Goal: Task Accomplishment & Management: Use online tool/utility

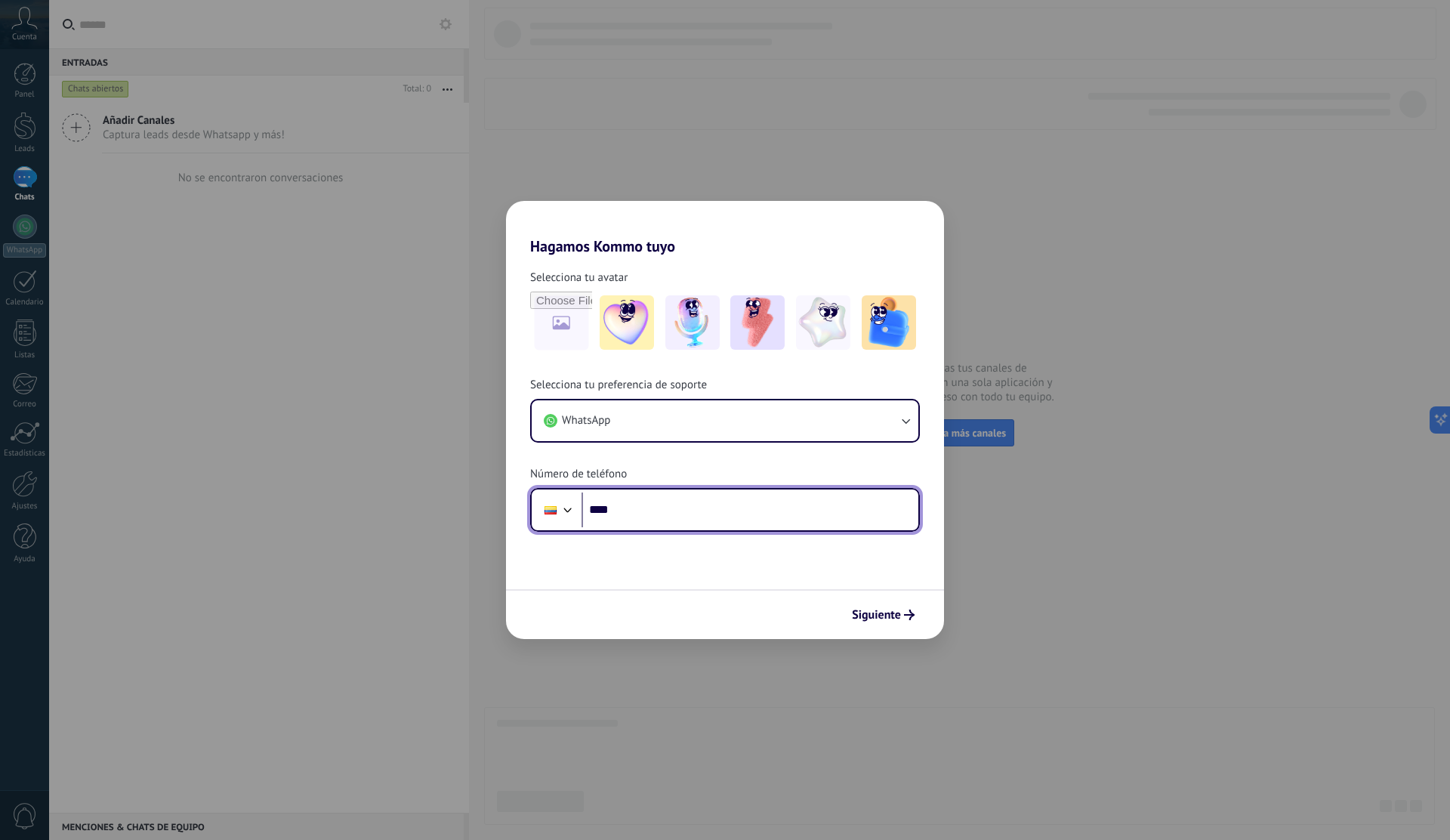
click at [658, 506] on input "****" at bounding box center [750, 510] width 337 height 34
type input "**********"
click at [875, 612] on span "Siguiente" at bounding box center [876, 615] width 49 height 11
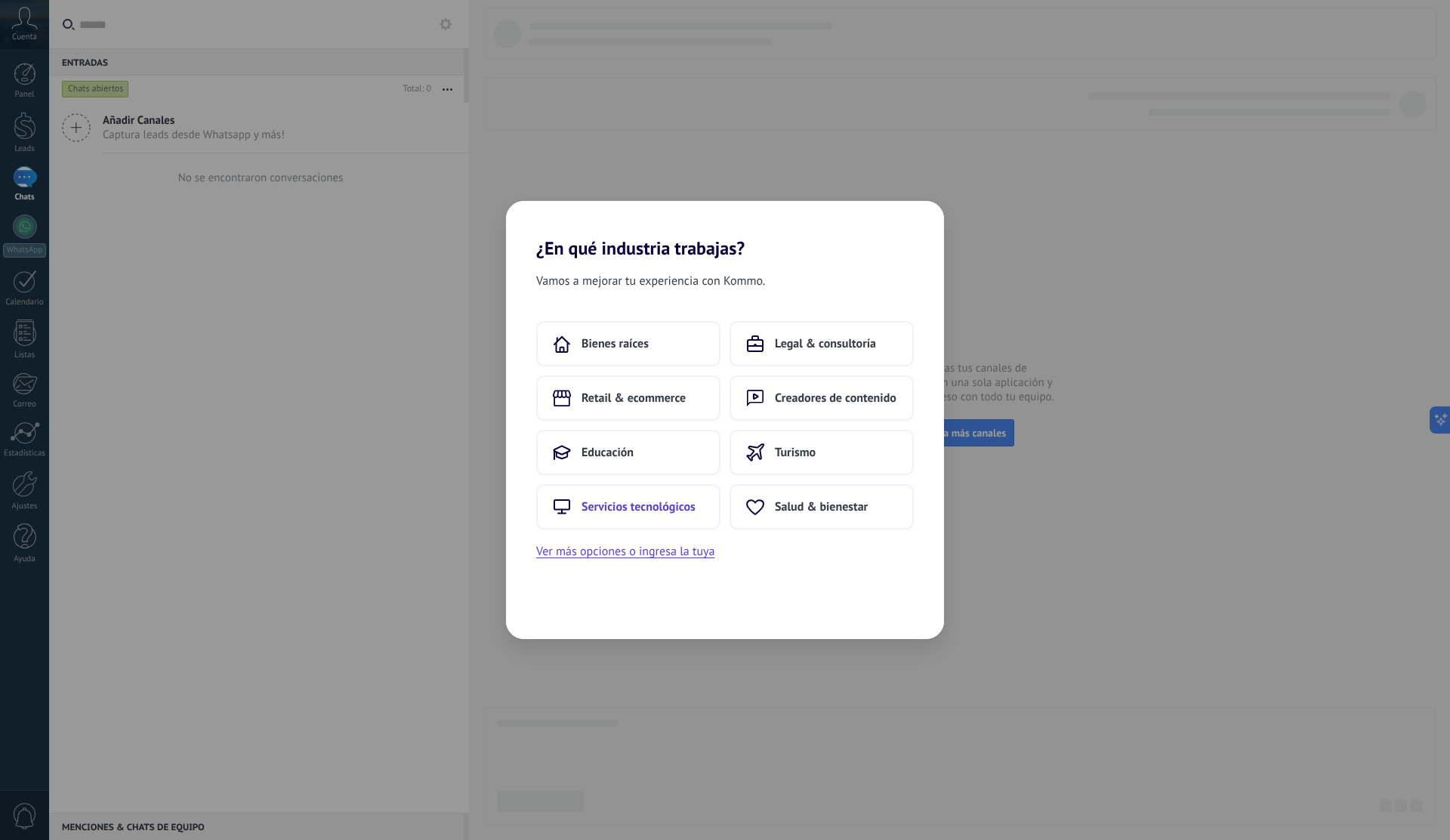
click at [621, 503] on span "Servicios tecnológicos" at bounding box center [639, 507] width 114 height 15
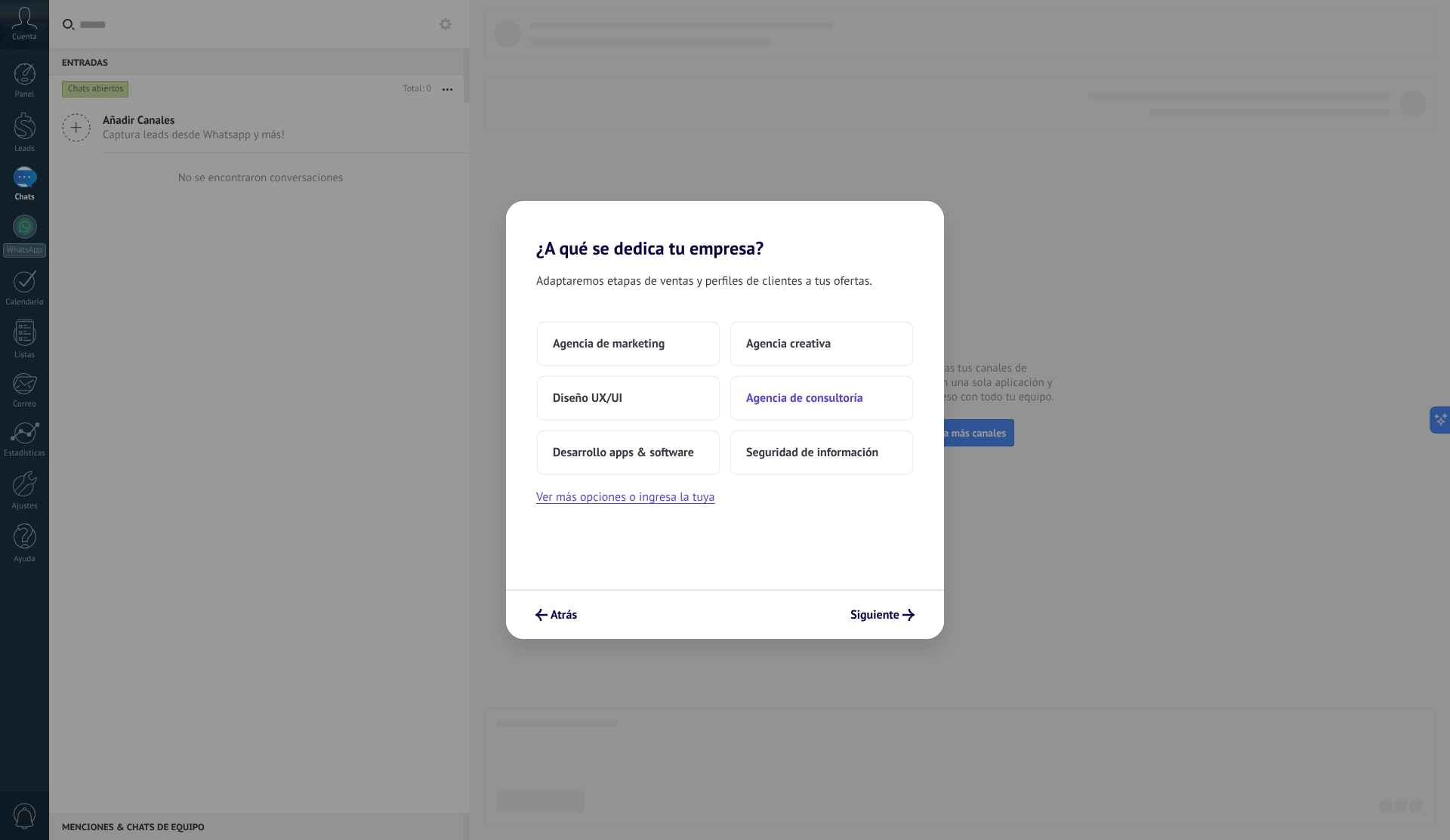
click at [761, 405] on span "Agencia de consultoría" at bounding box center [805, 398] width 117 height 15
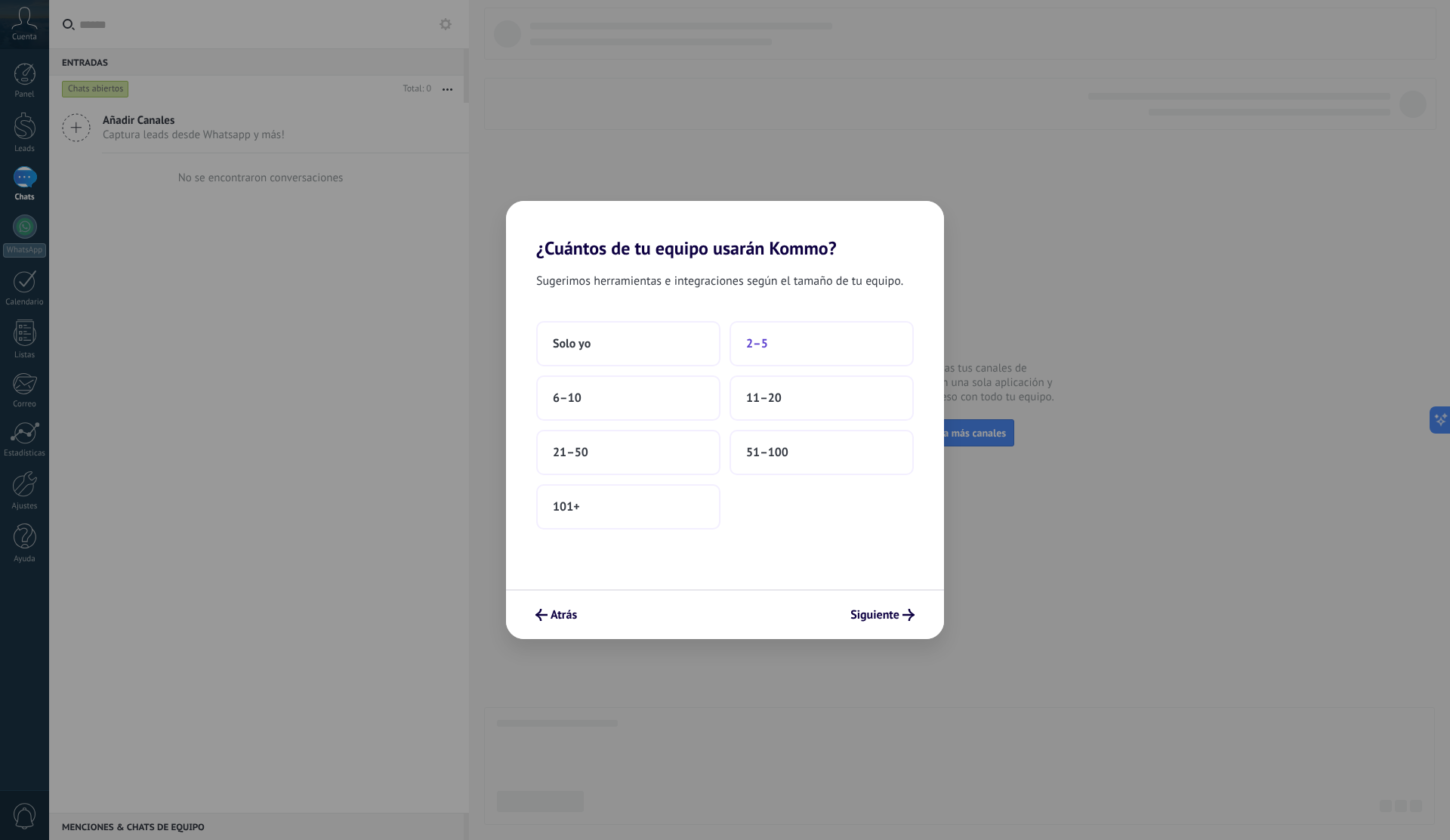
click at [778, 353] on button "2–5" at bounding box center [821, 344] width 184 height 45
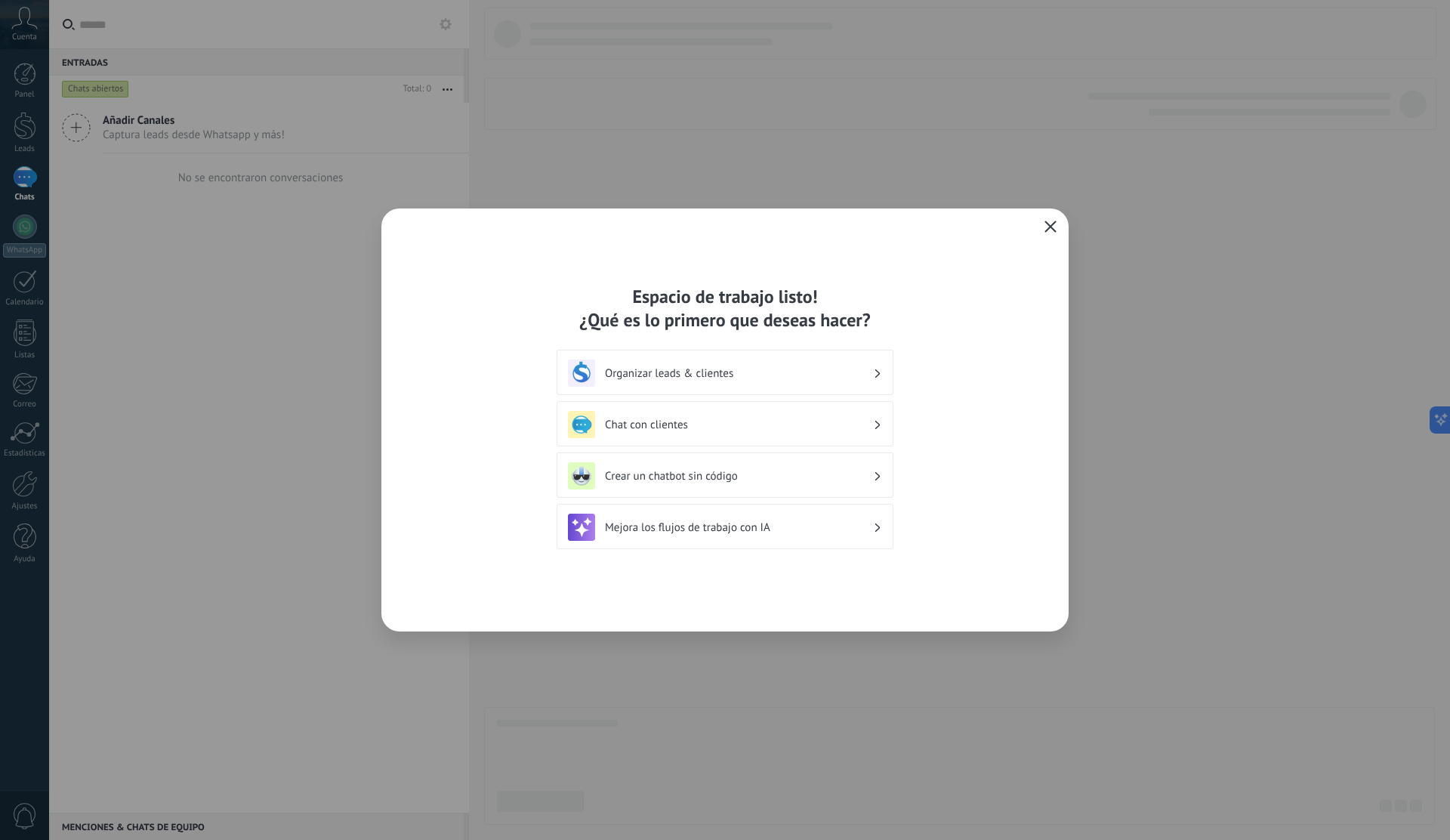
click at [720, 430] on h3 "Chat con clientes" at bounding box center [739, 425] width 269 height 14
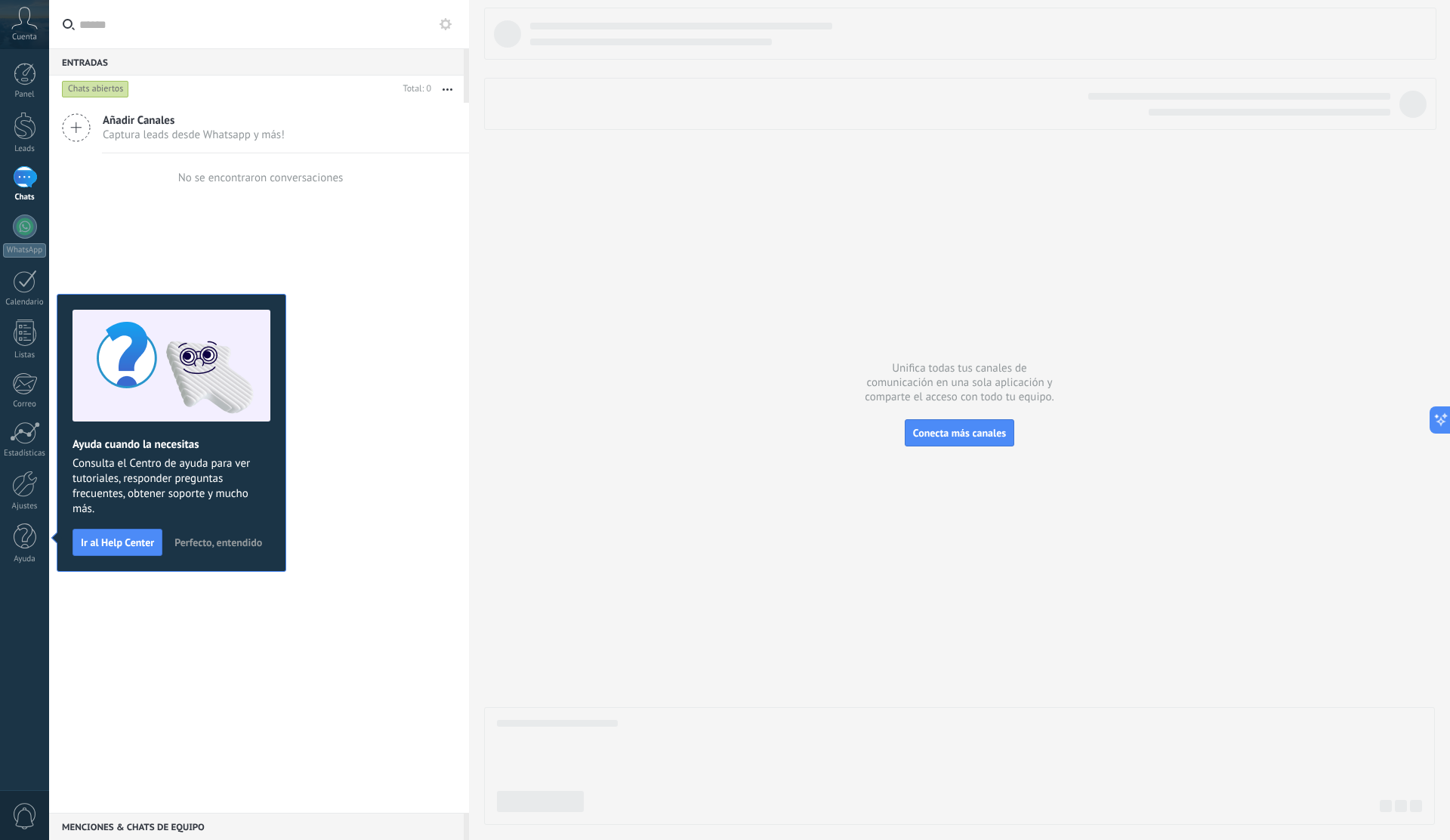
click at [31, 26] on icon at bounding box center [24, 18] width 27 height 23
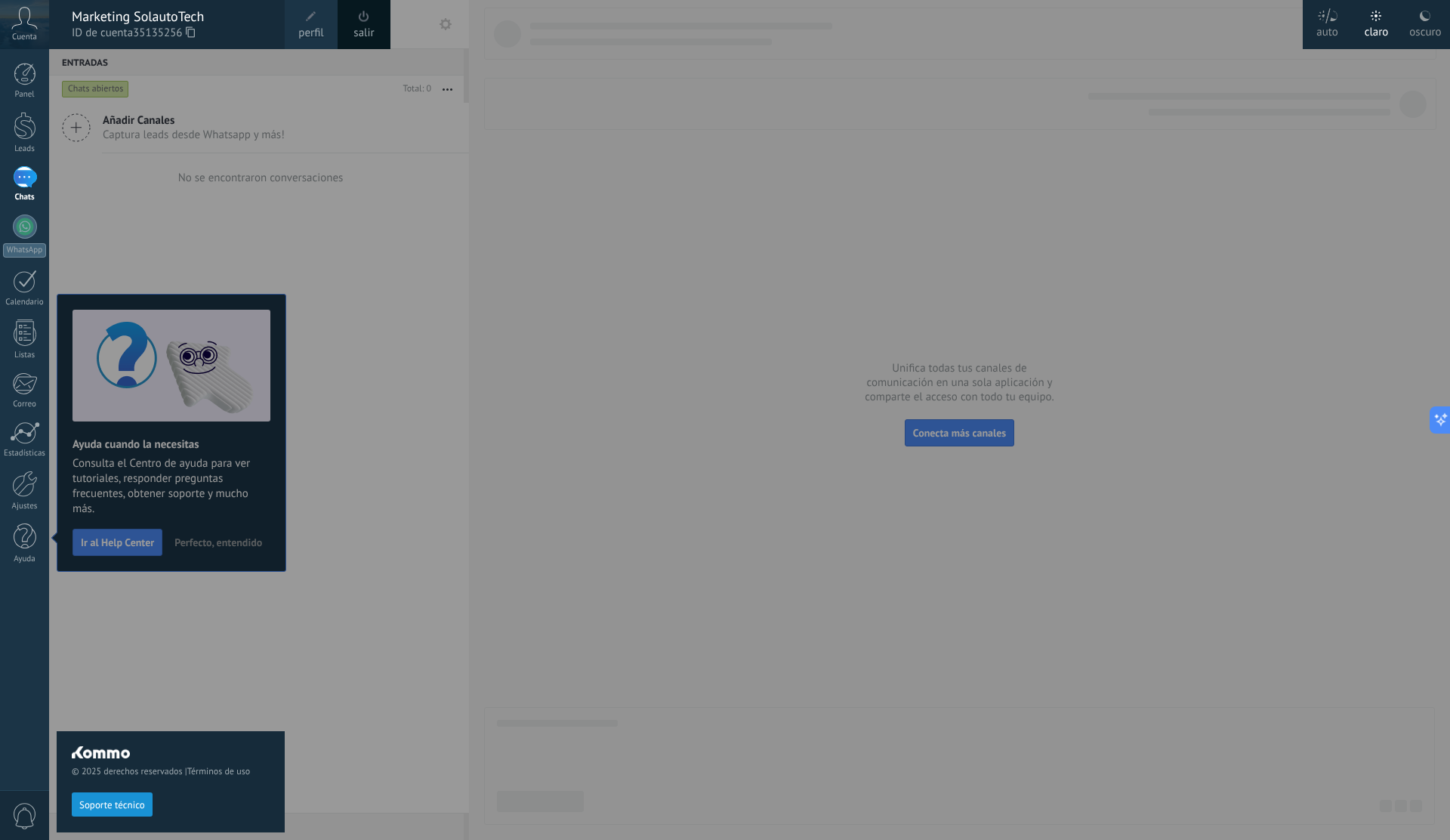
click at [419, 189] on div at bounding box center [774, 420] width 1450 height 840
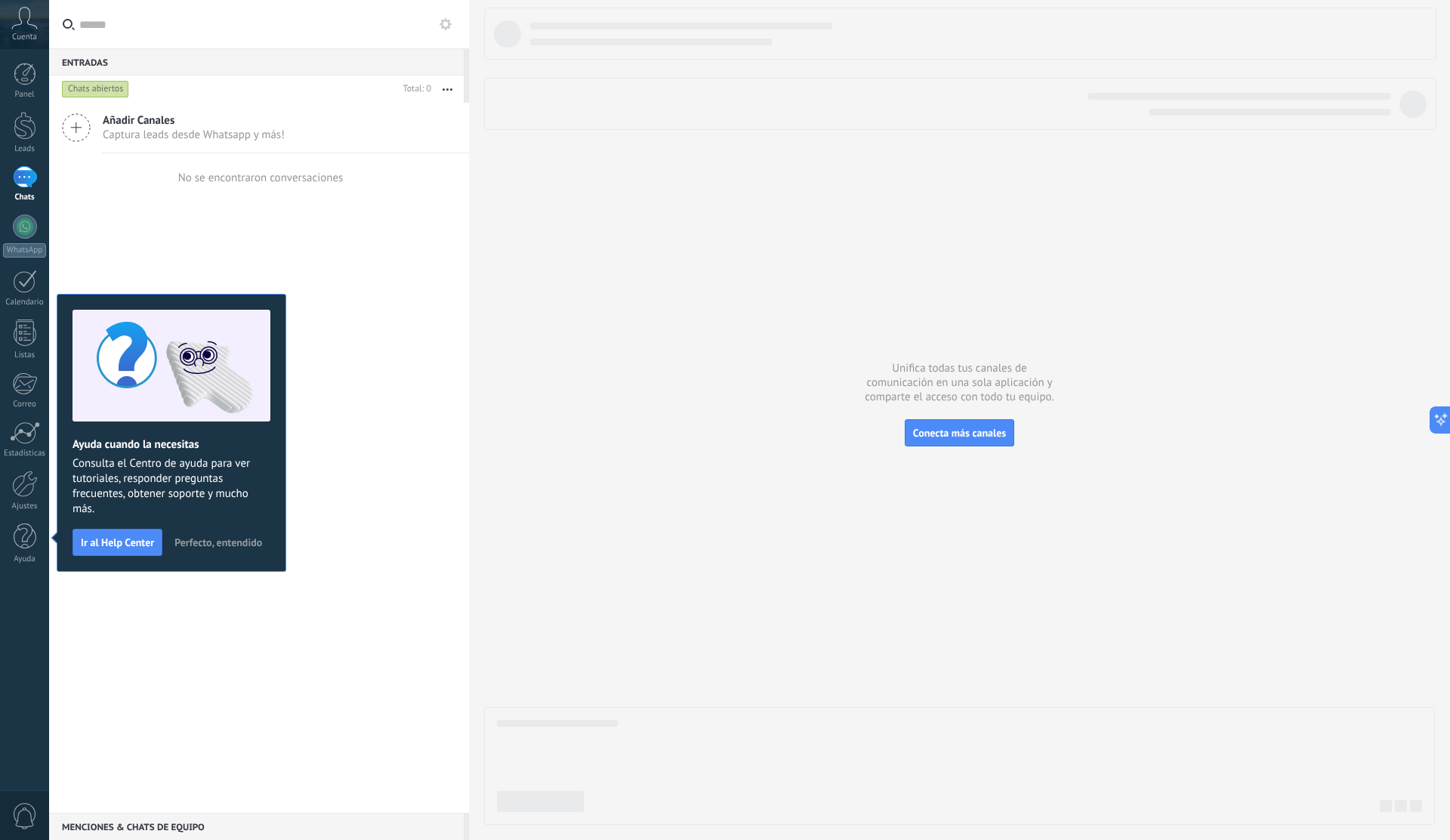
click at [27, 27] on icon at bounding box center [24, 18] width 27 height 23
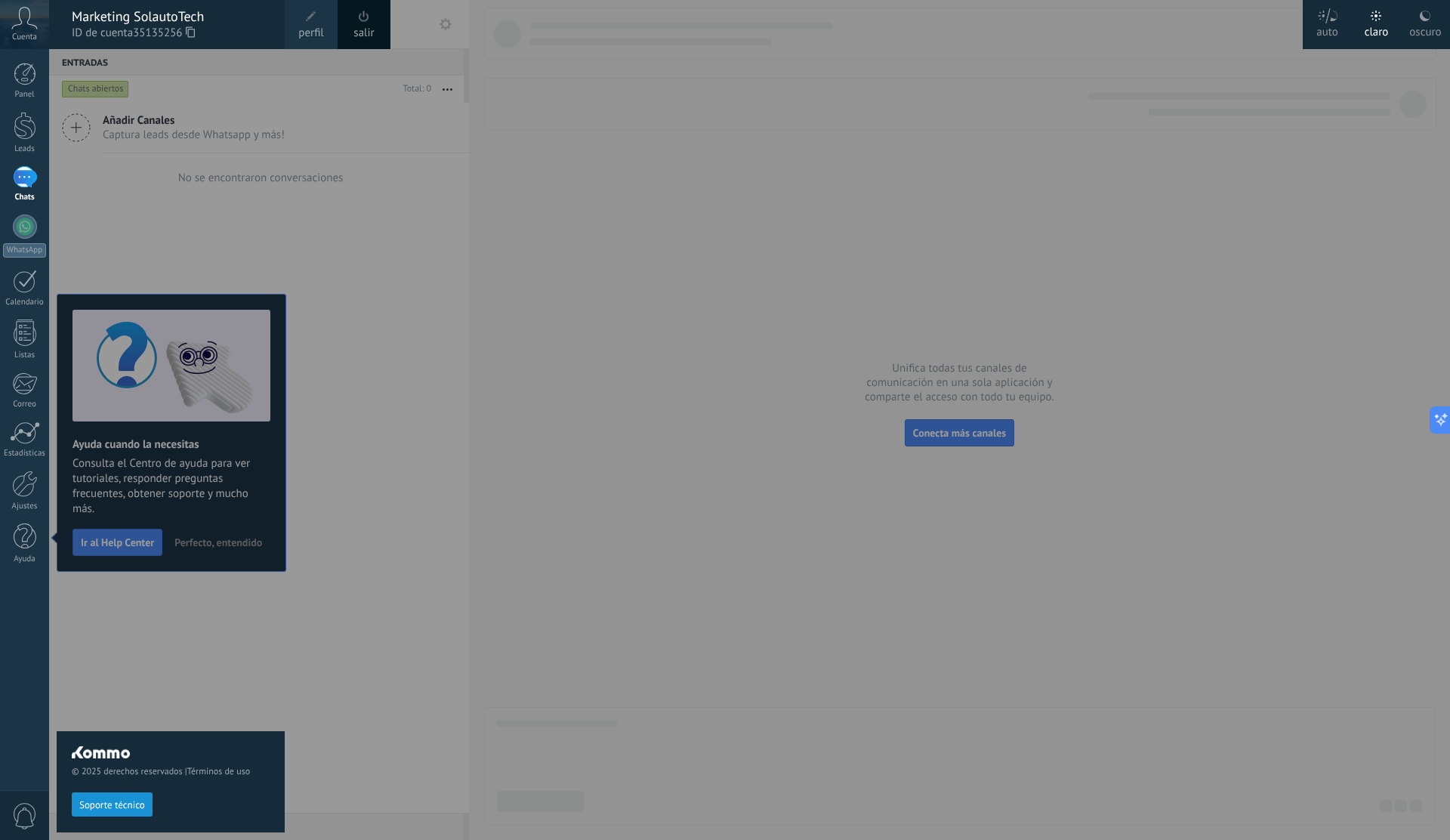
click at [307, 25] on span "perfil" at bounding box center [311, 33] width 25 height 16
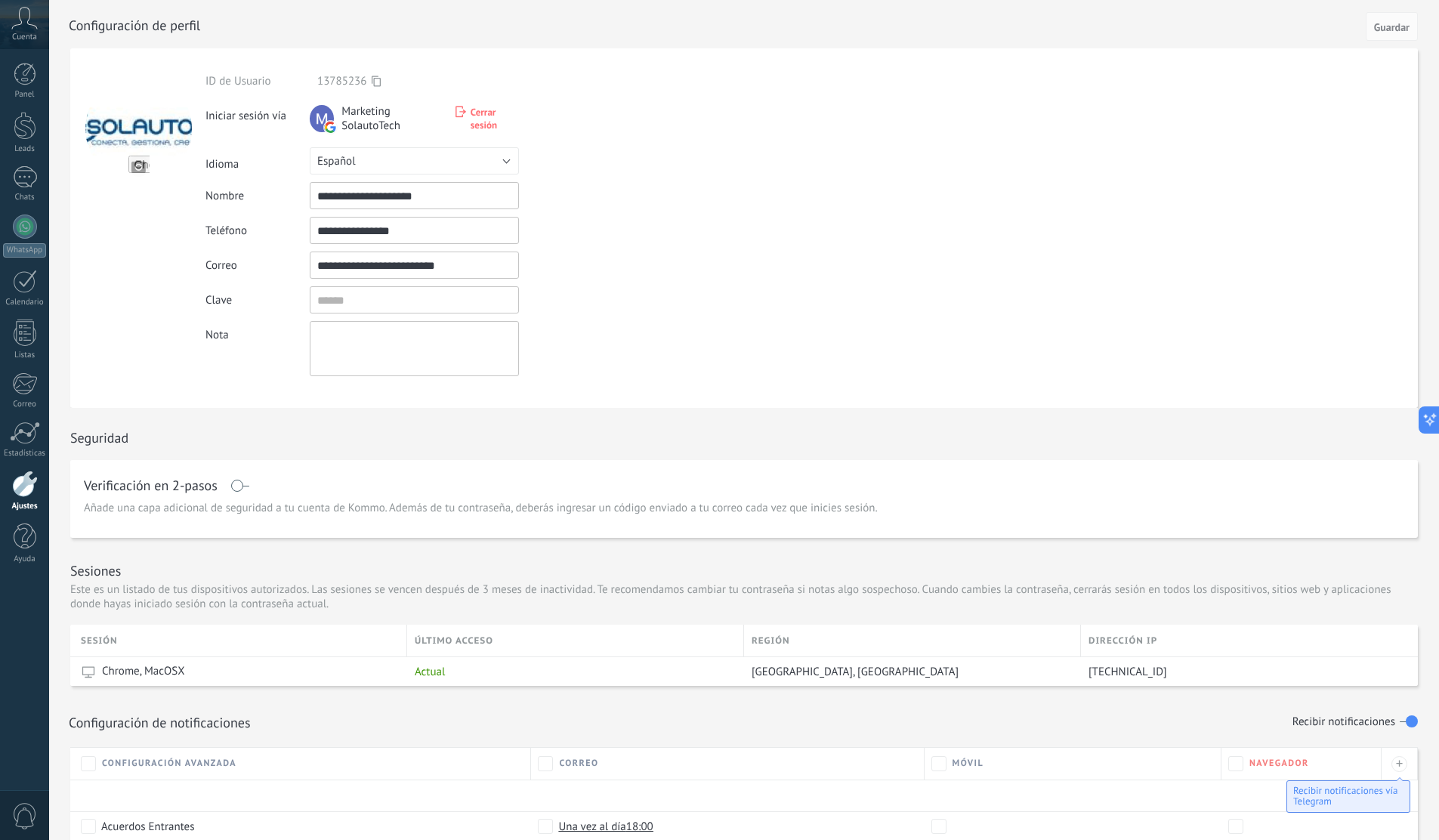
click at [148, 131] on div at bounding box center [139, 128] width 106 height 106
click at [30, 78] on div at bounding box center [24, 74] width 23 height 23
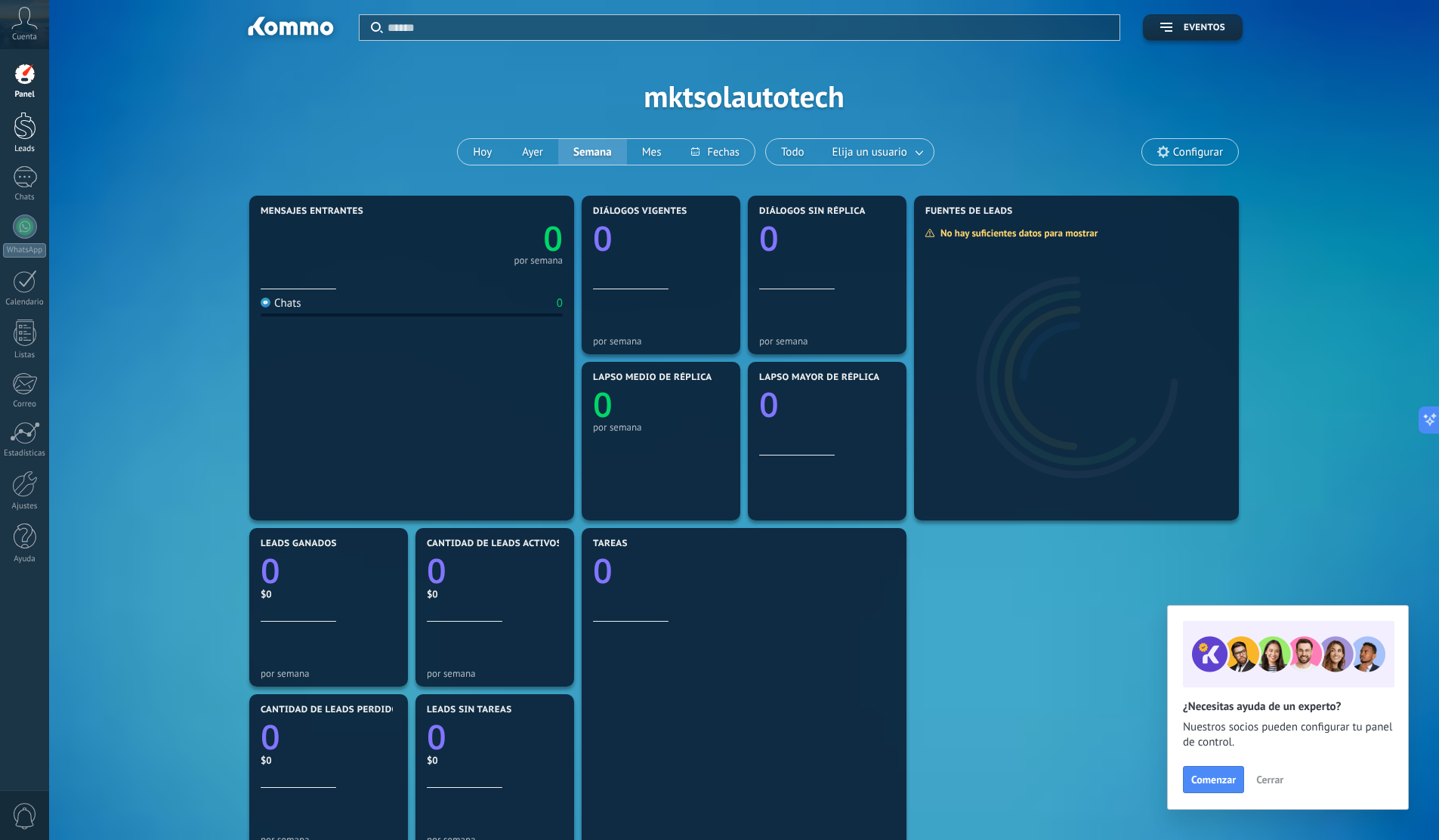
click at [29, 126] on div at bounding box center [24, 126] width 23 height 28
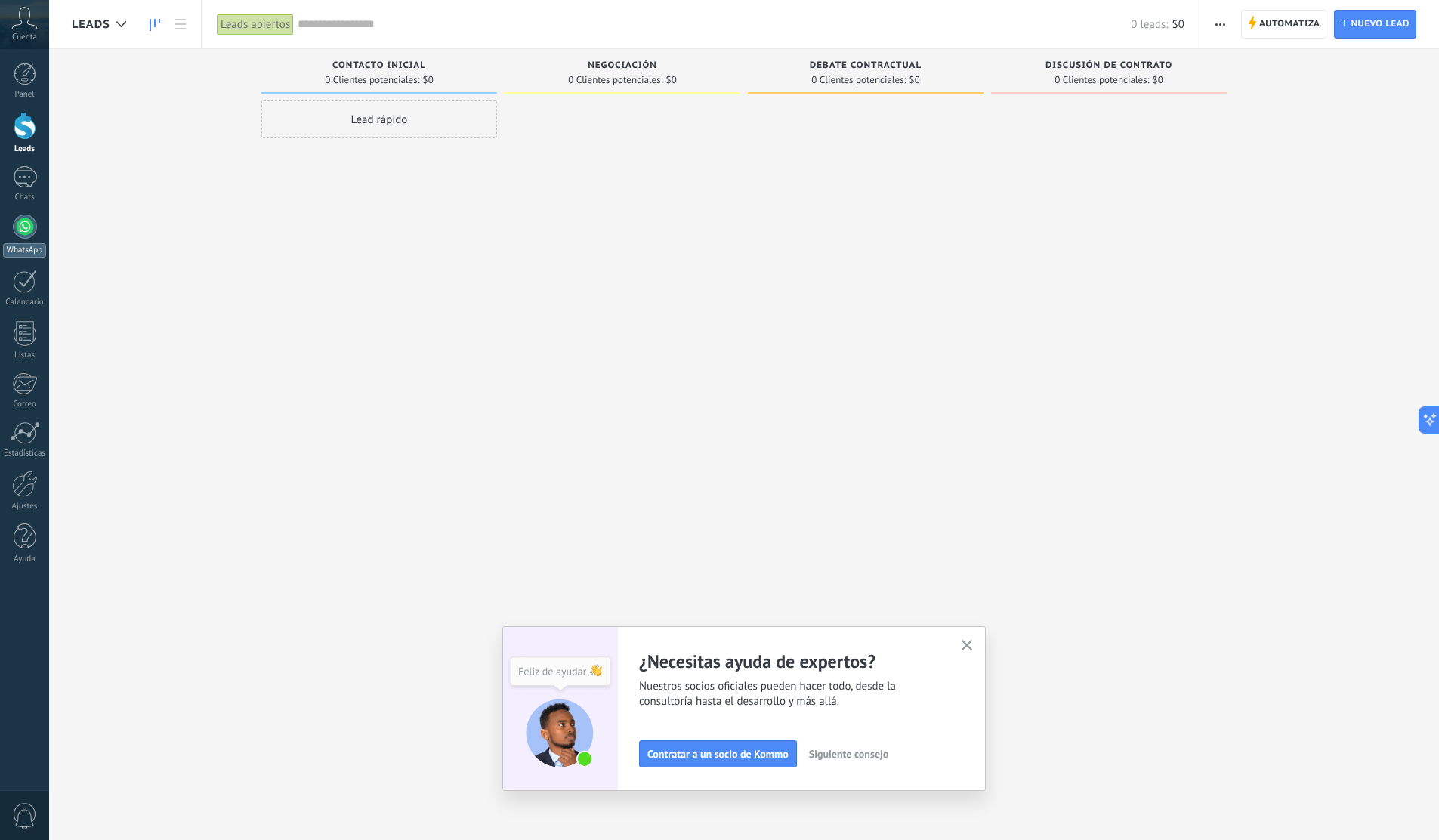
click at [32, 227] on div at bounding box center [24, 226] width 24 height 24
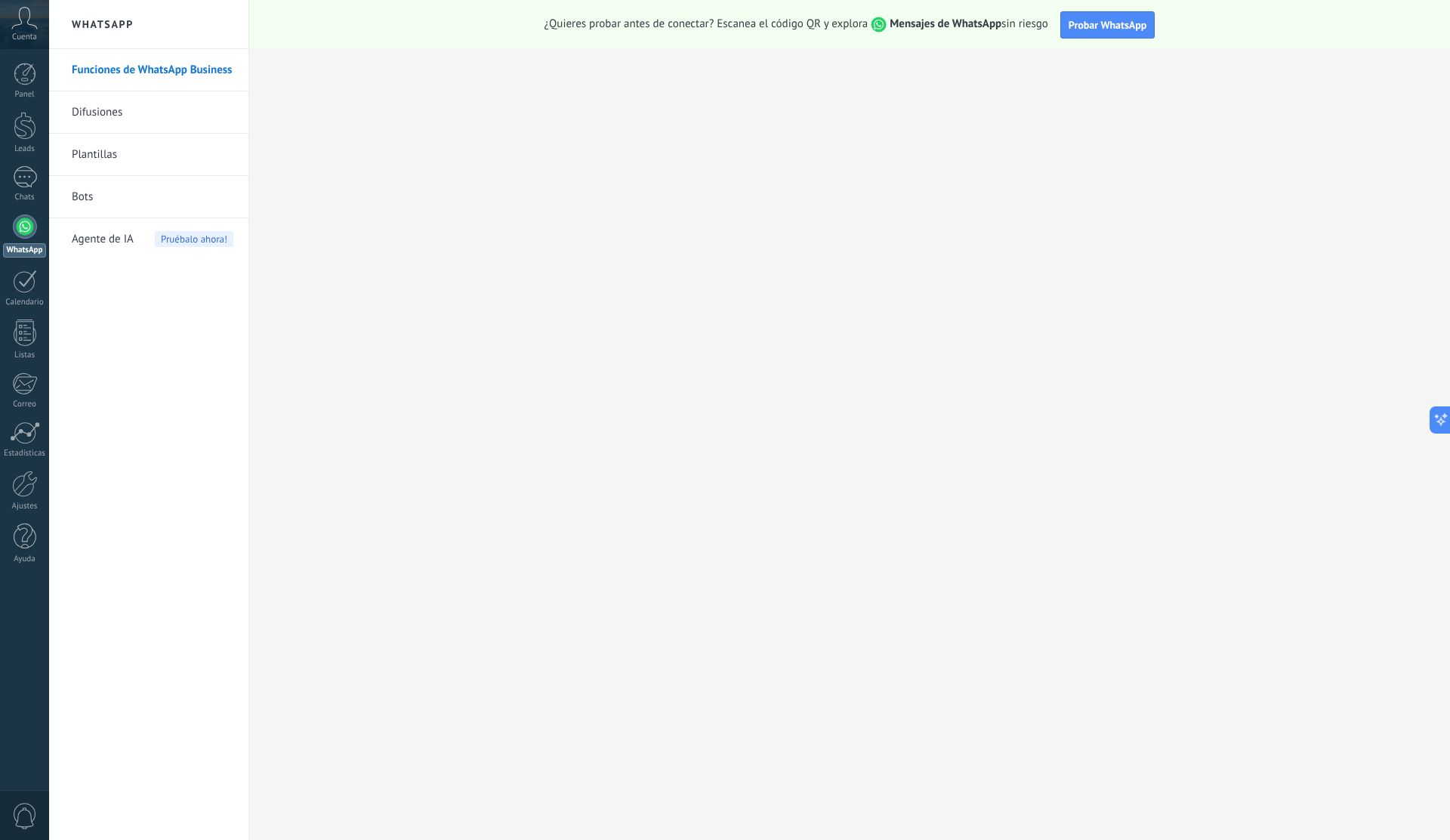
click at [106, 160] on link "Plantillas" at bounding box center [153, 155] width 161 height 42
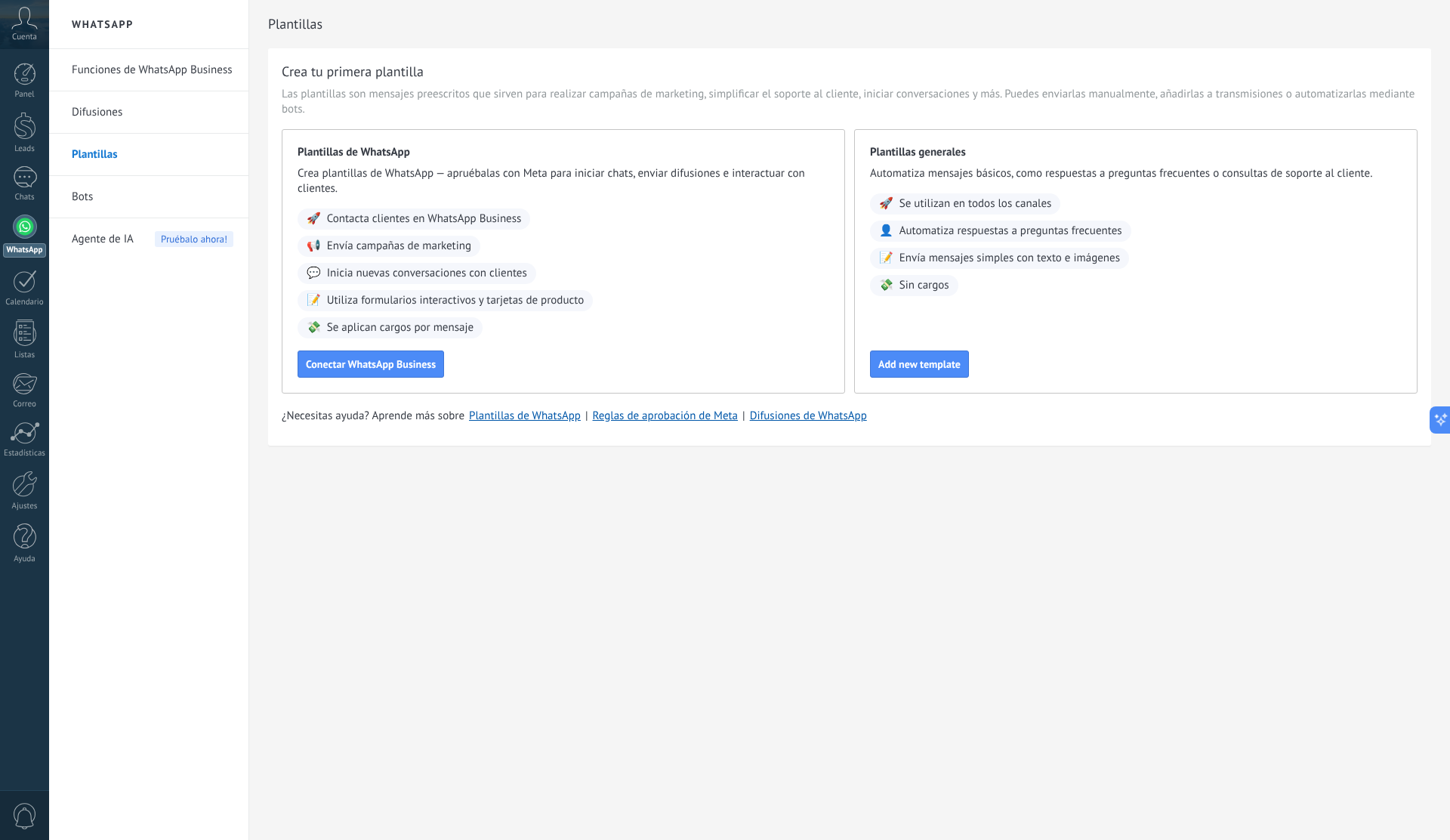
click at [107, 200] on link "Bots" at bounding box center [153, 197] width 161 height 42
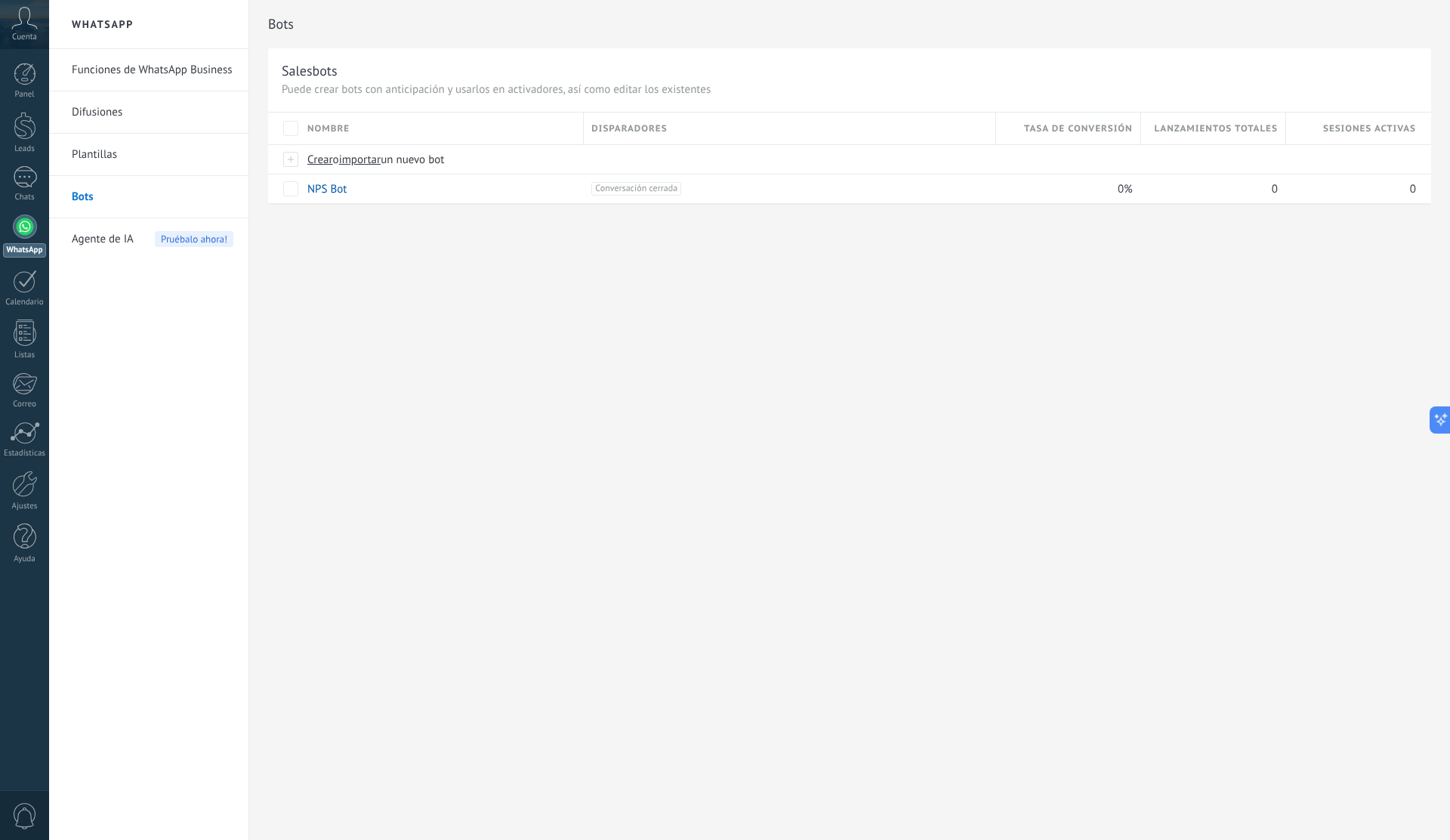
click at [132, 76] on link "Funciones de WhatsApp Business" at bounding box center [153, 70] width 161 height 42
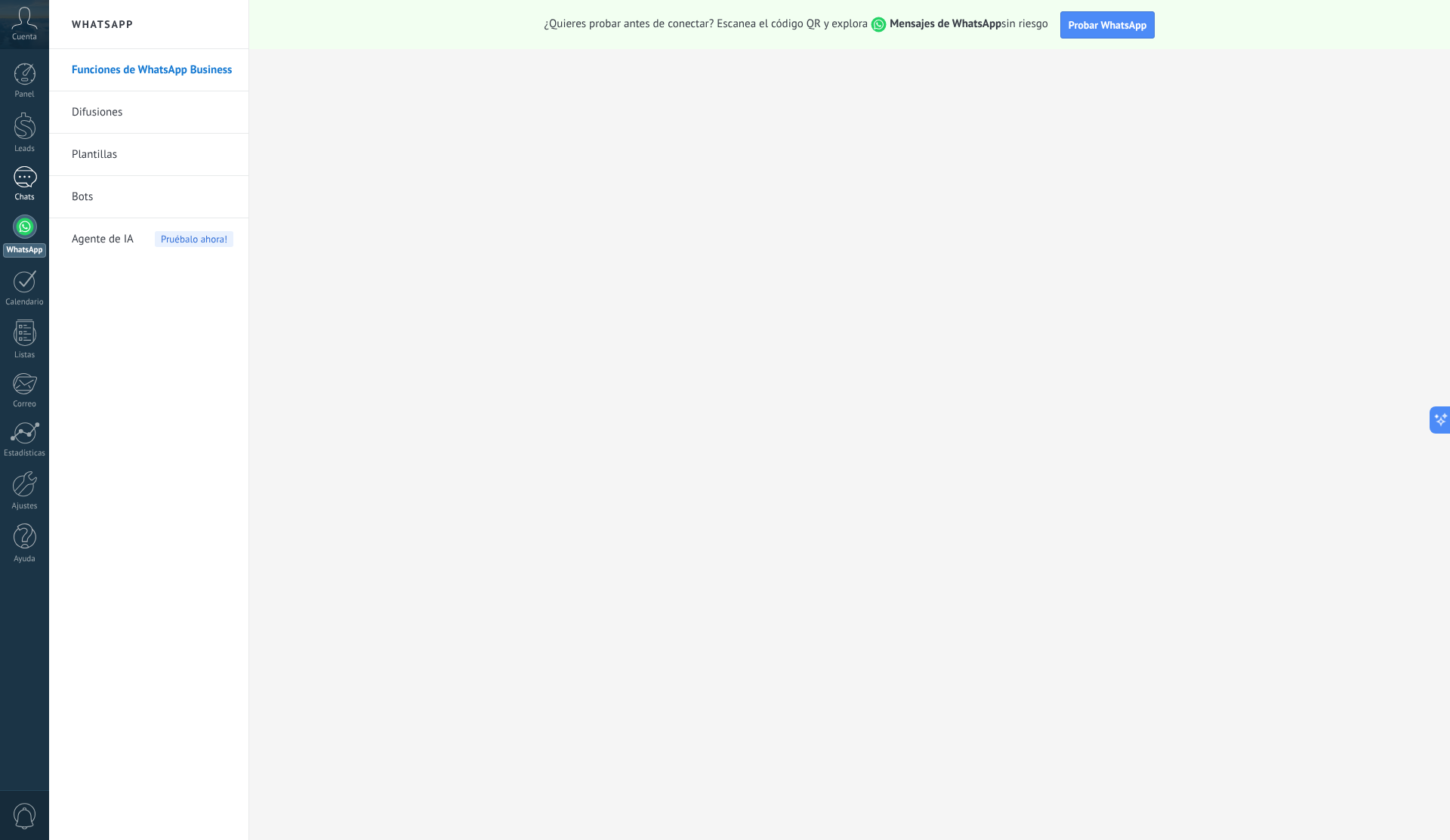
click at [28, 182] on div at bounding box center [24, 177] width 24 height 22
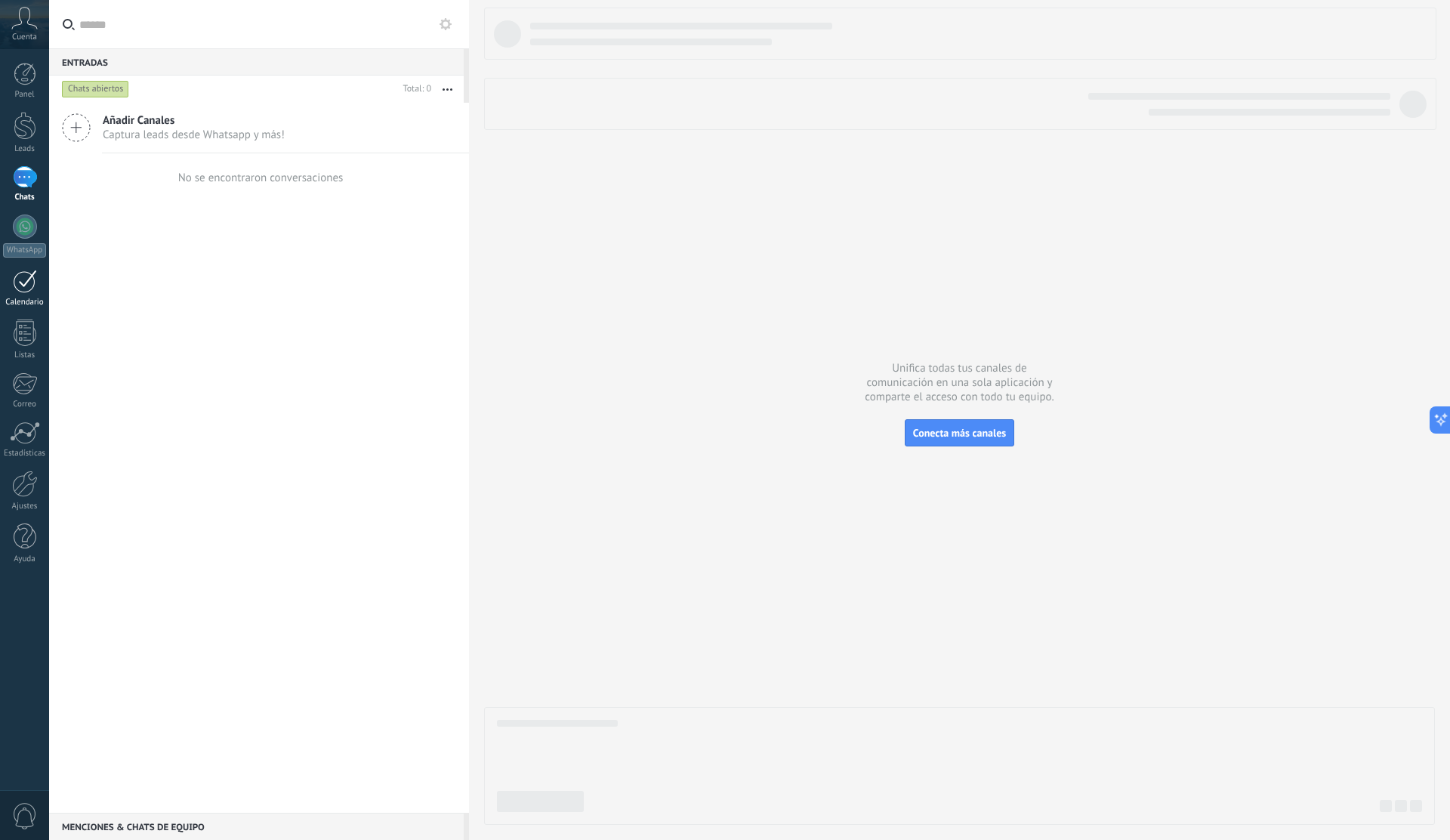
click at [31, 294] on link "Calendario" at bounding box center [24, 288] width 49 height 38
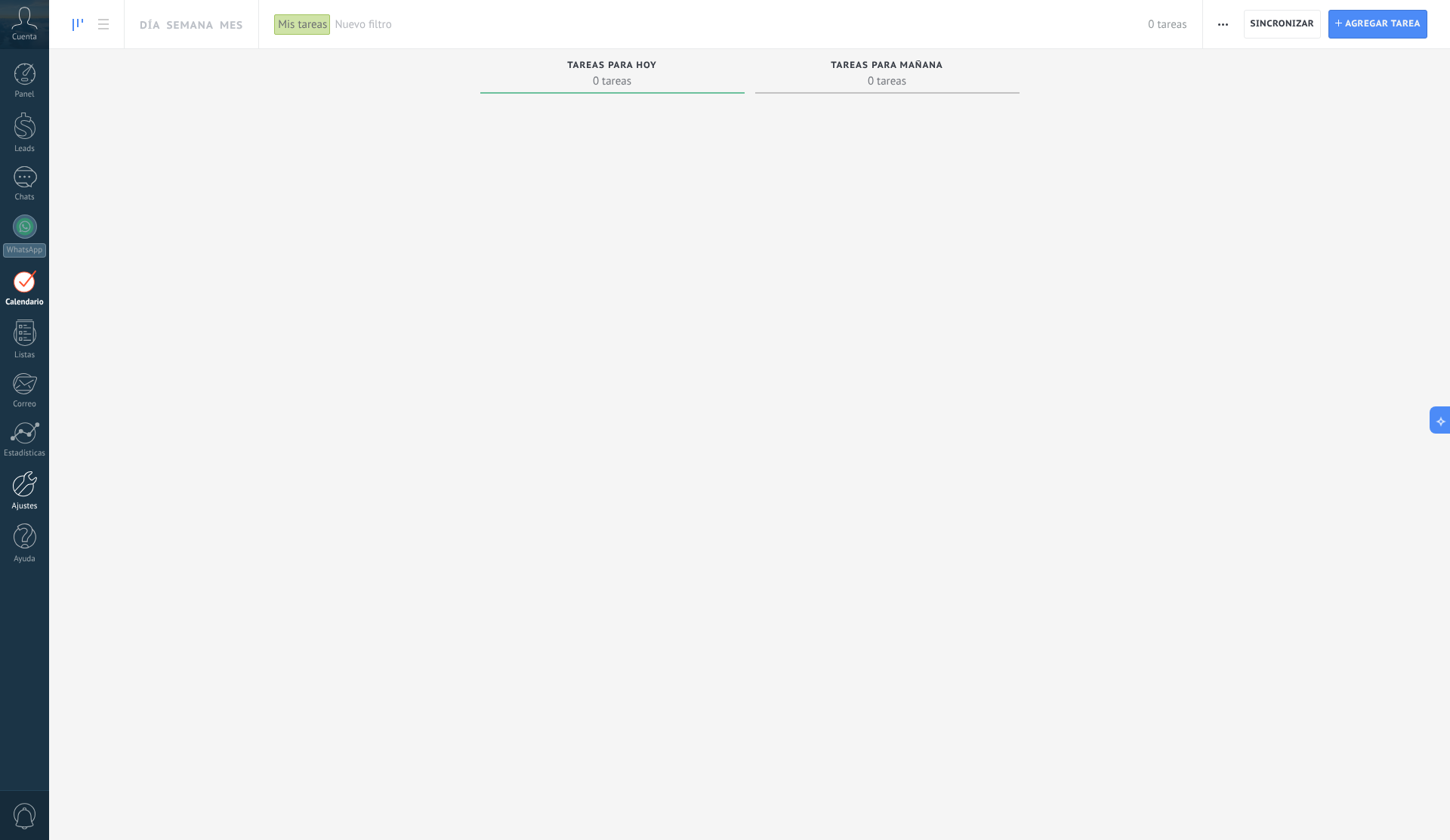
click at [25, 499] on link "Ajustes" at bounding box center [24, 491] width 49 height 41
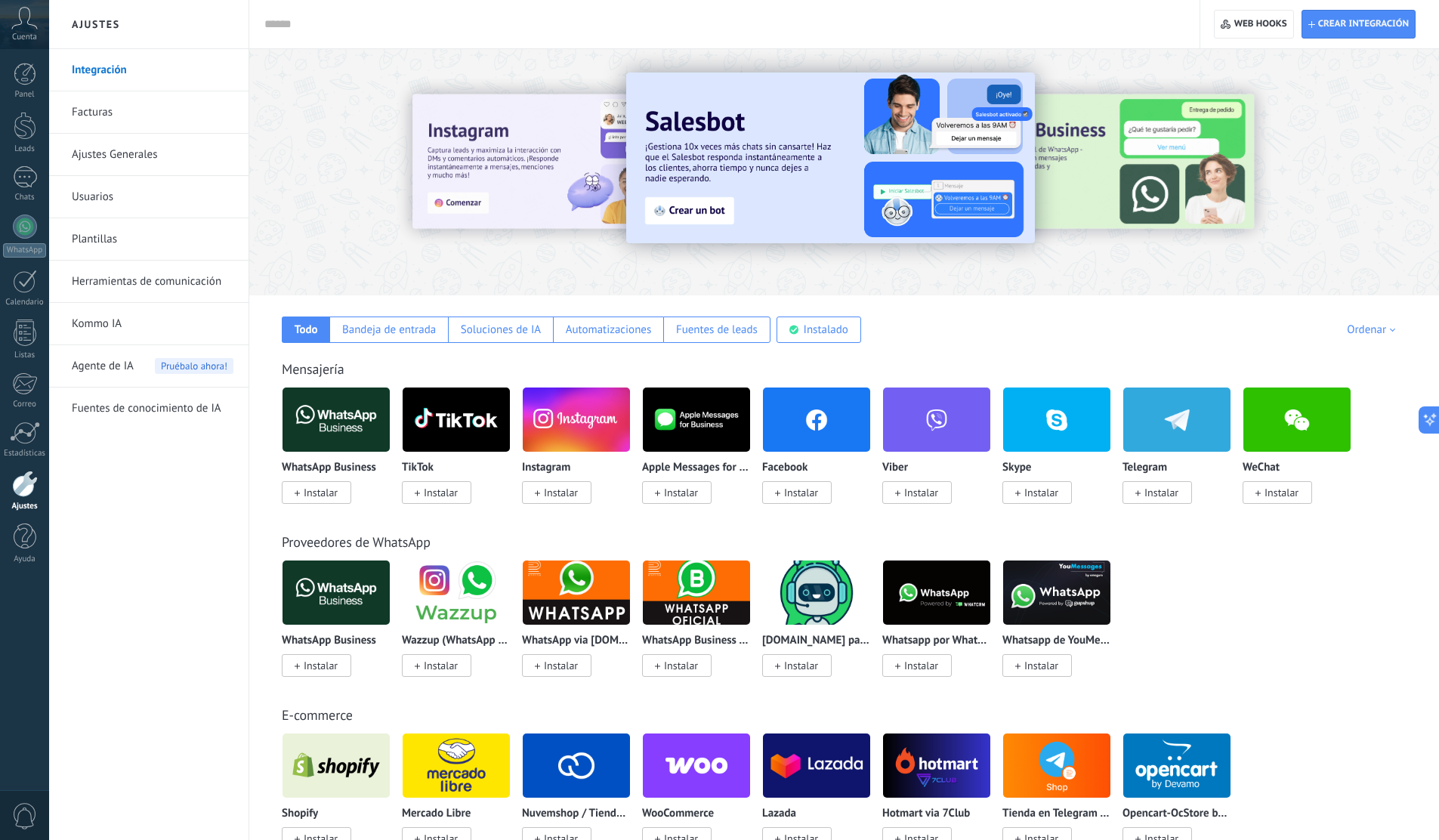
click at [808, 499] on span "Instalar" at bounding box center [800, 492] width 34 height 13
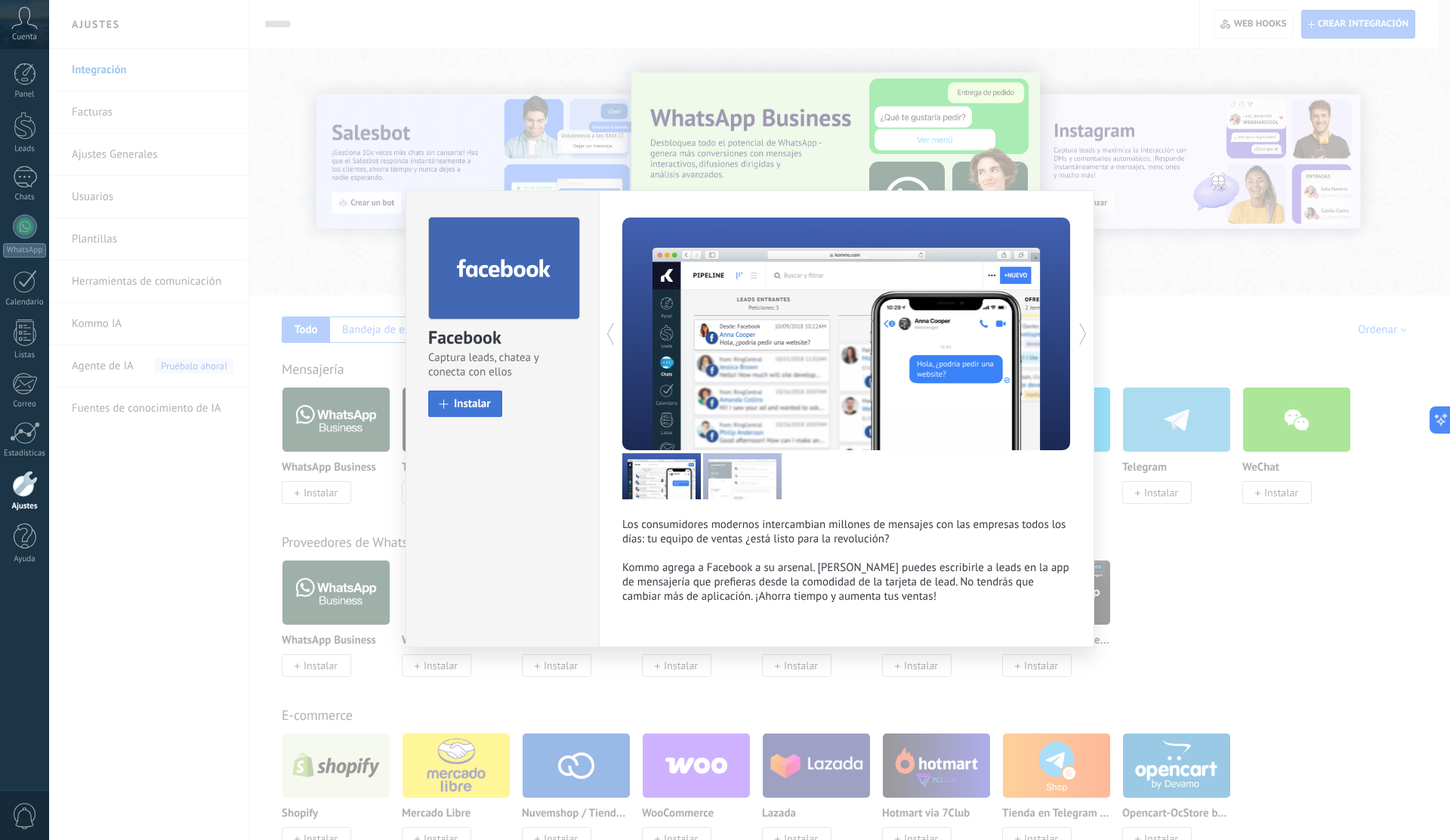
click at [478, 406] on span "Instalar" at bounding box center [472, 403] width 37 height 11
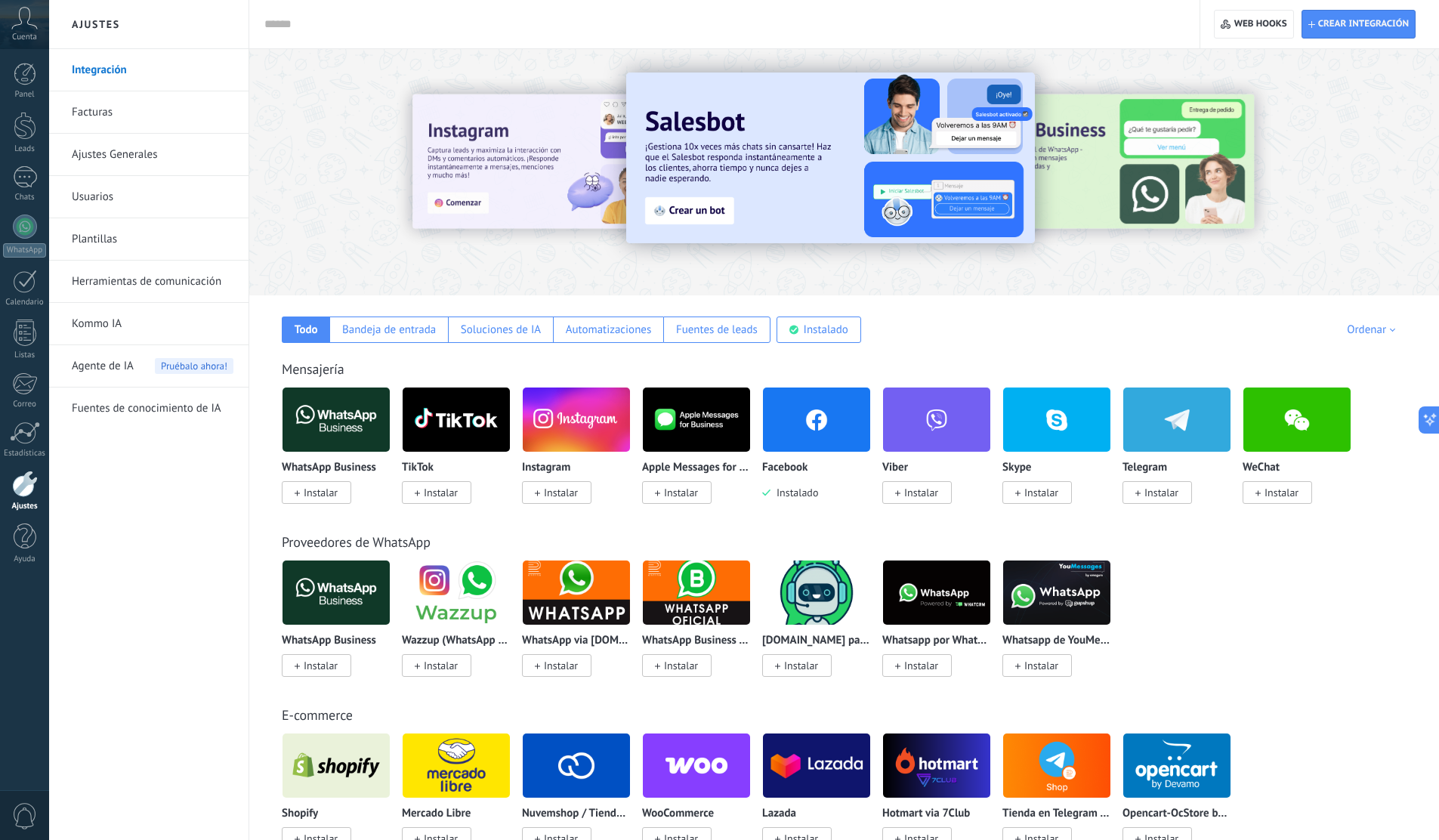
click at [571, 498] on span "Instalar" at bounding box center [561, 492] width 34 height 13
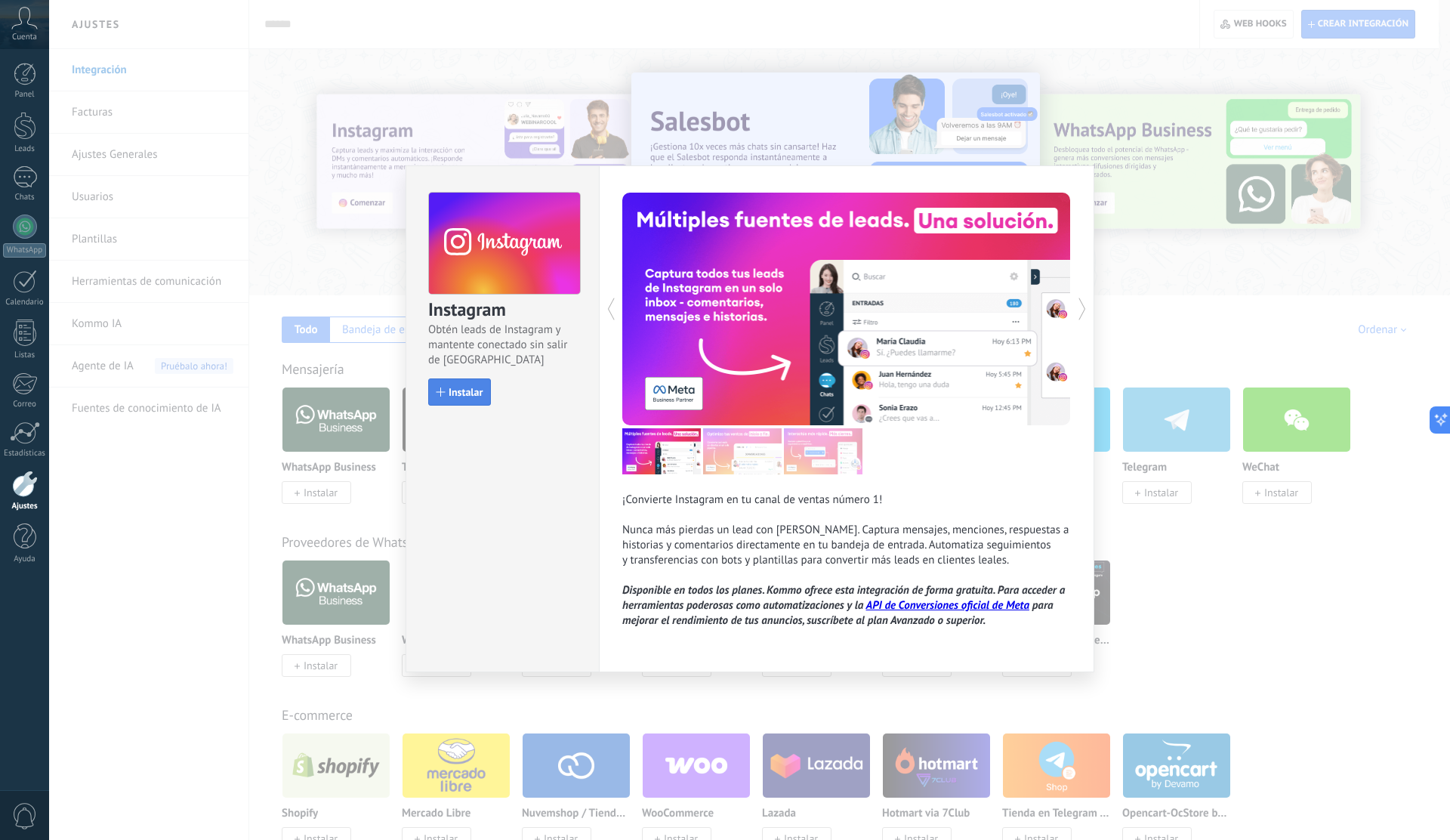
click at [469, 397] on span "Instalar" at bounding box center [465, 392] width 34 height 11
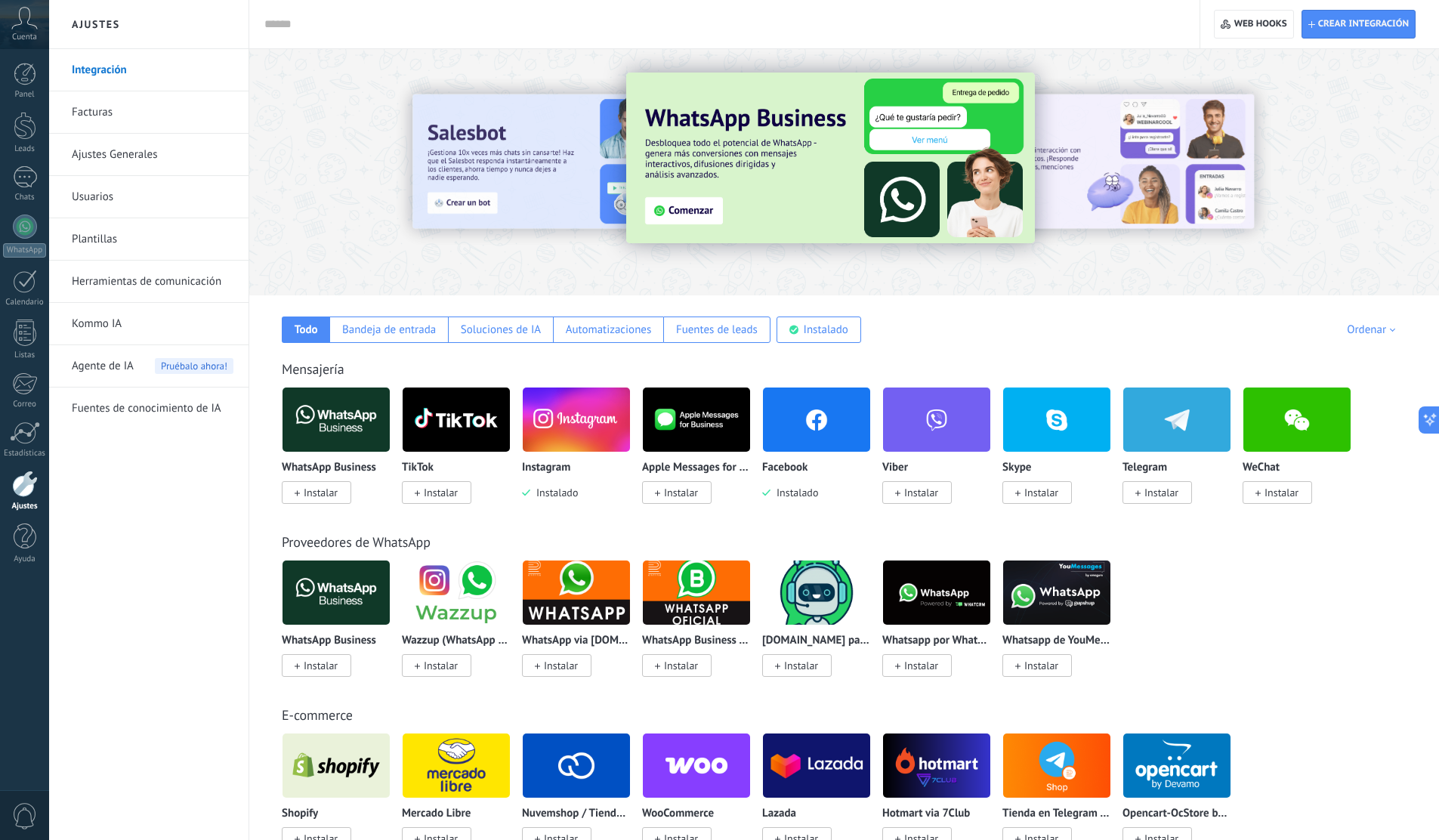
click at [330, 499] on span "Instalar" at bounding box center [320, 492] width 34 height 13
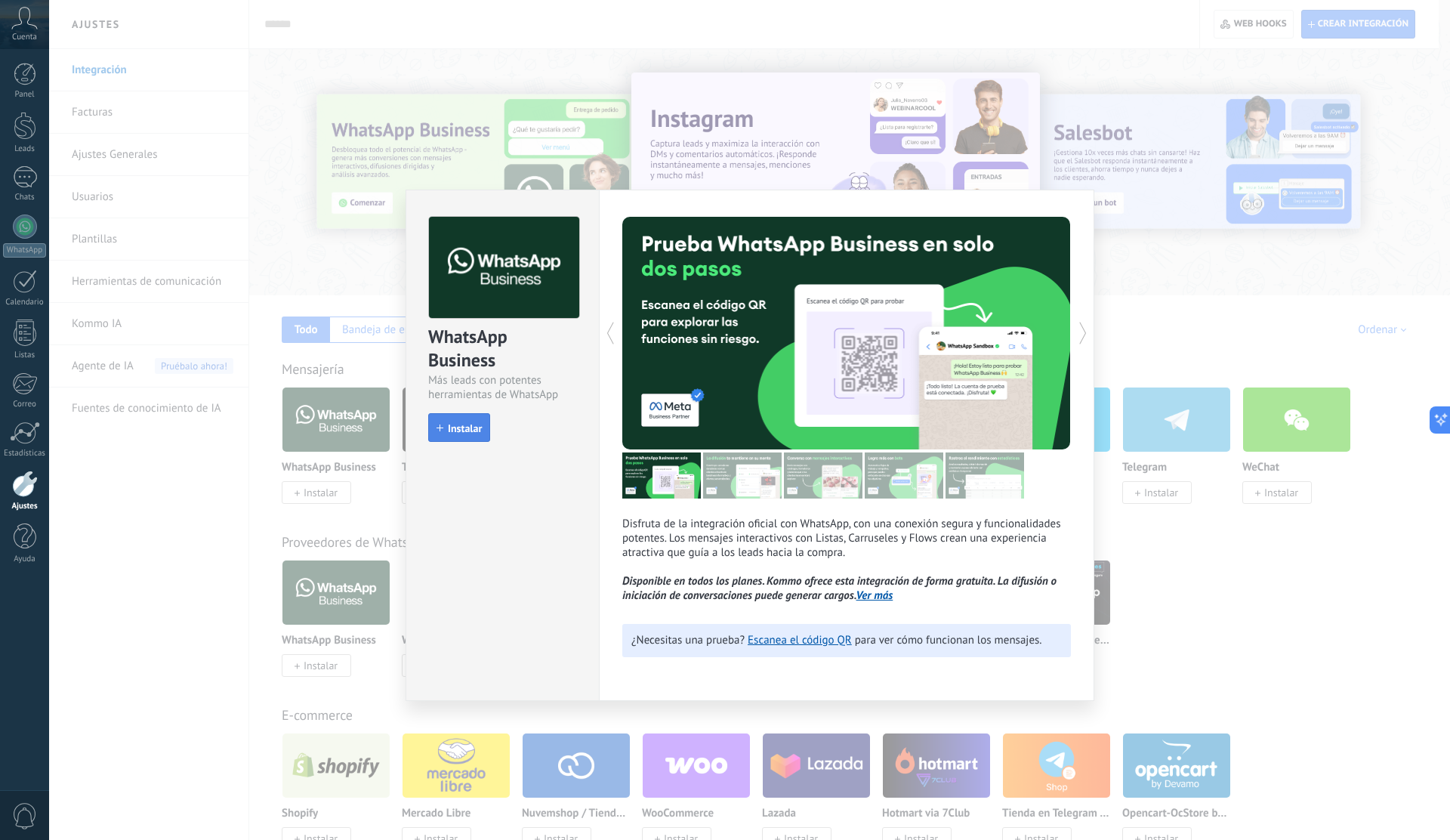
click at [462, 429] on span "Instalar" at bounding box center [464, 428] width 34 height 11
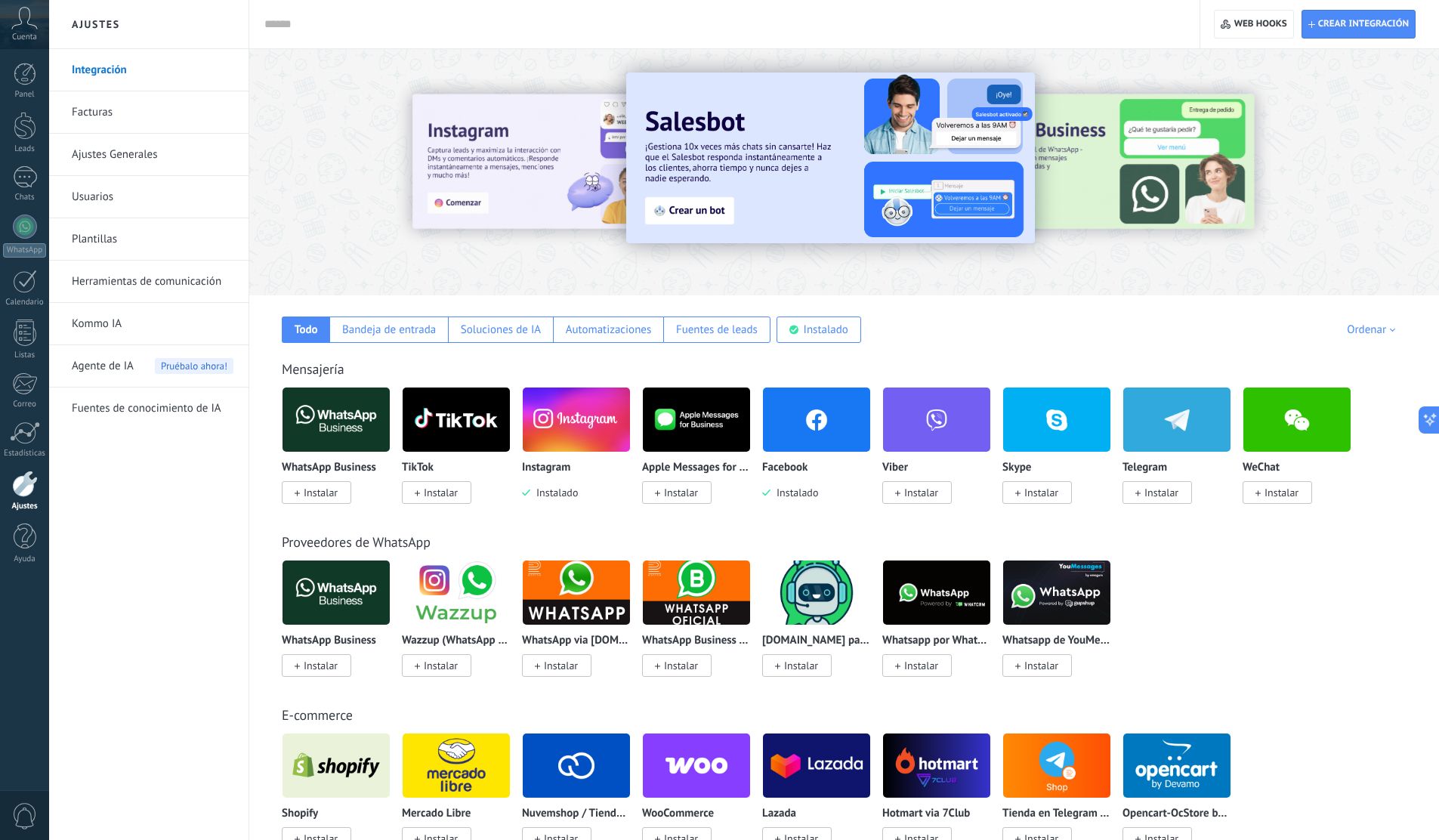
click at [336, 494] on span "Instalar" at bounding box center [320, 492] width 34 height 13
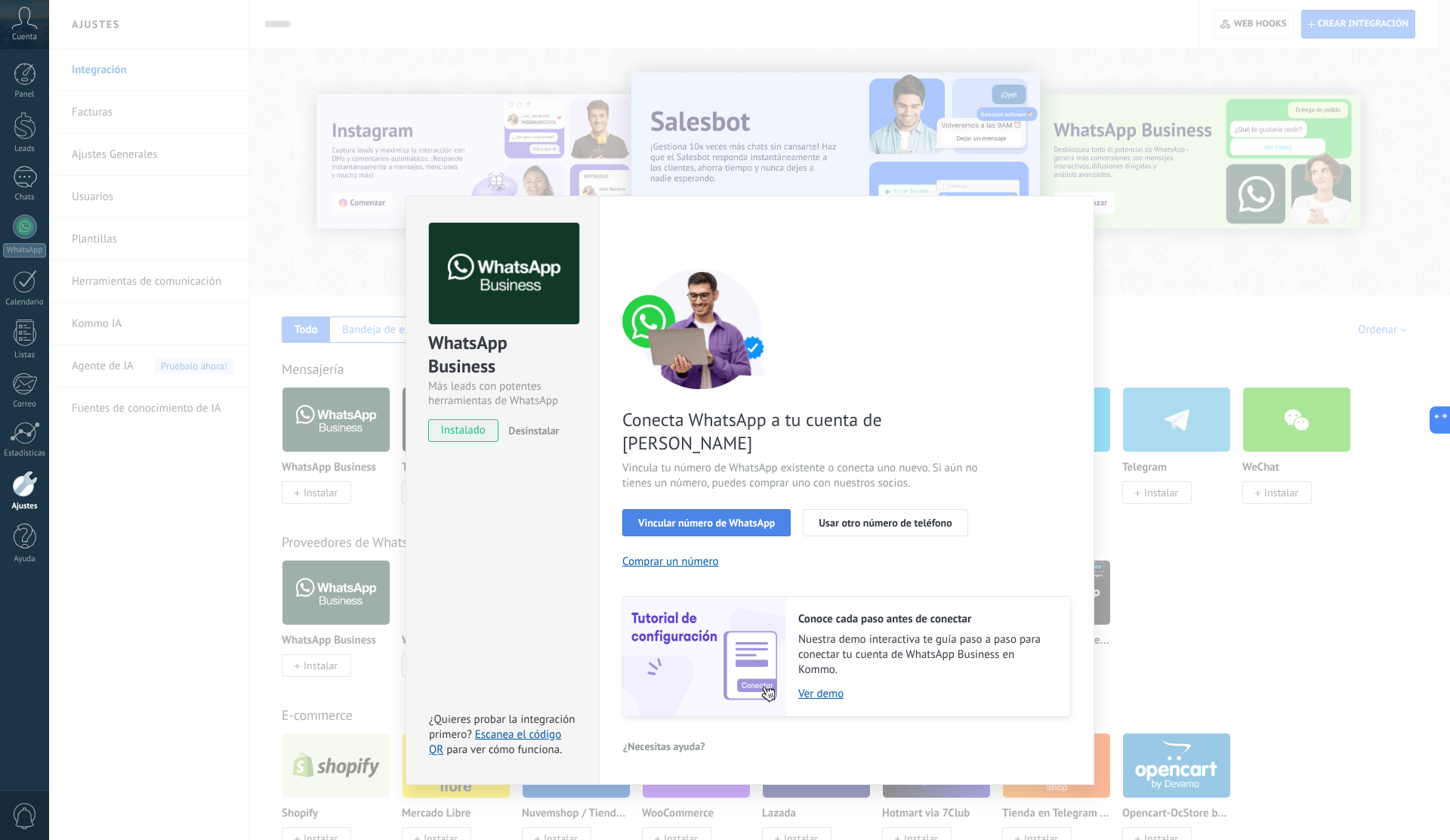
click at [726, 517] on span "Vincular número de WhatsApp" at bounding box center [706, 523] width 137 height 11
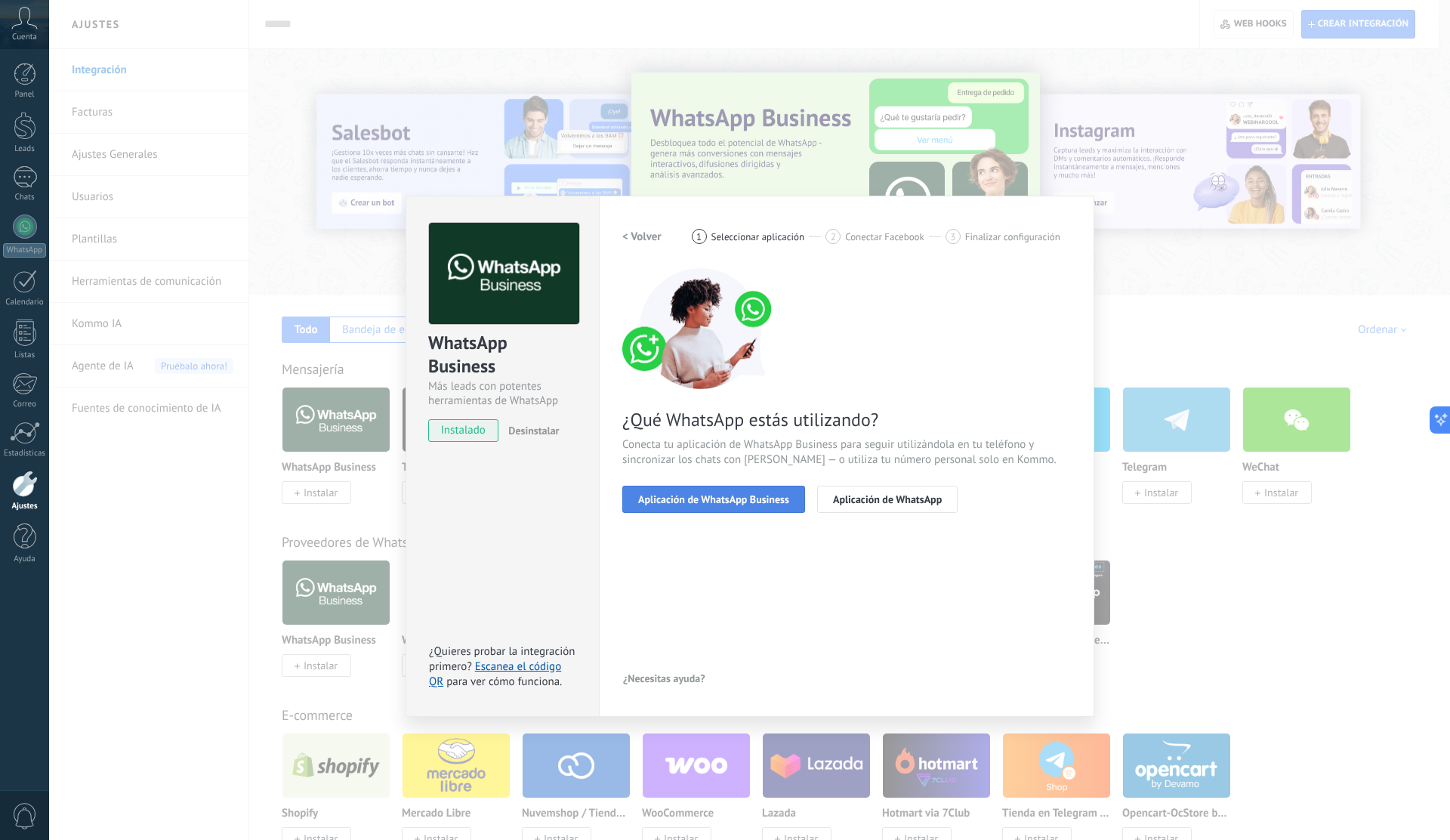
click at [720, 503] on span "Aplicación de WhatsApp Business" at bounding box center [713, 499] width 151 height 11
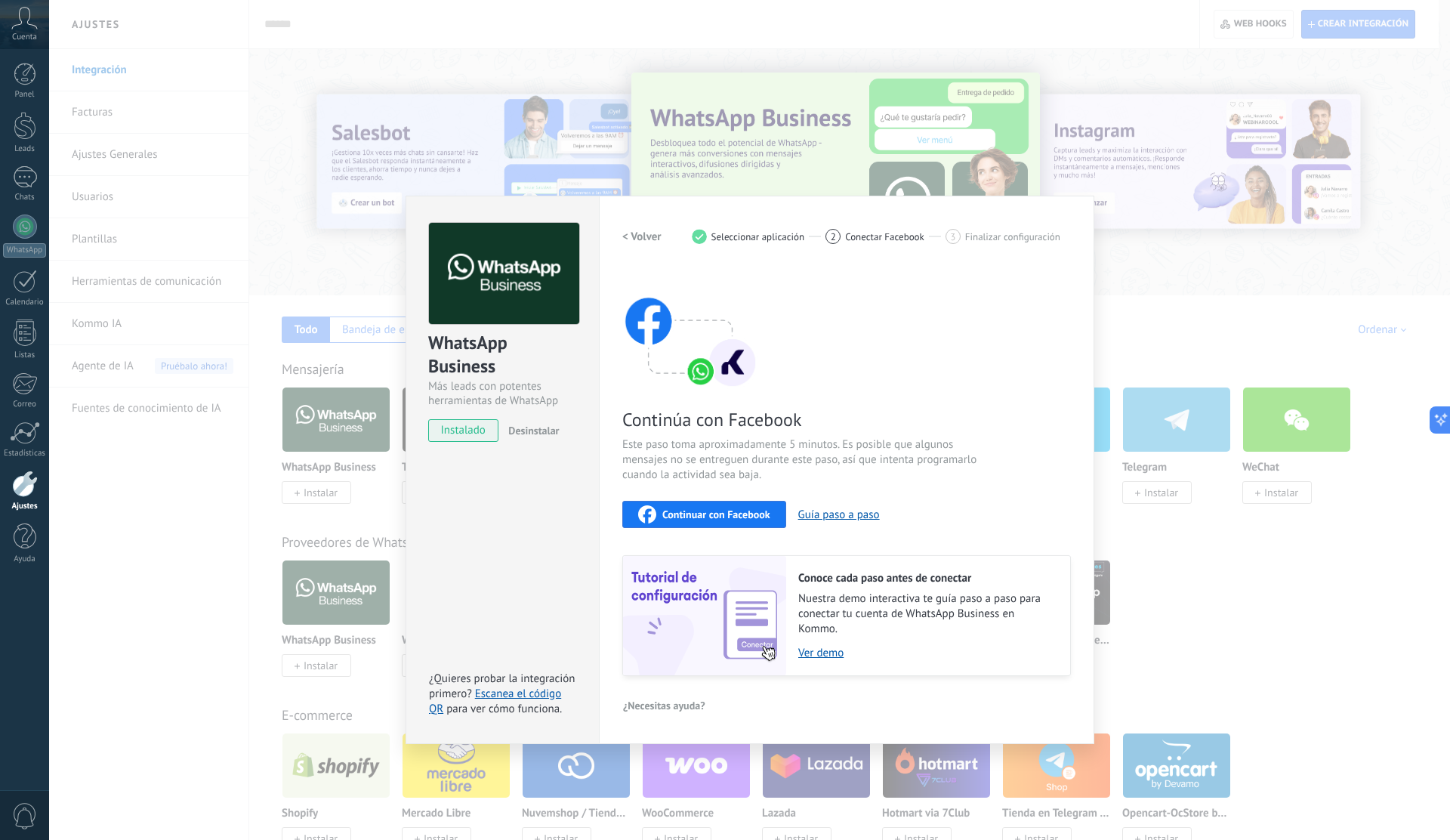
click at [720, 520] on span "Continuar con Facebook" at bounding box center [716, 514] width 108 height 11
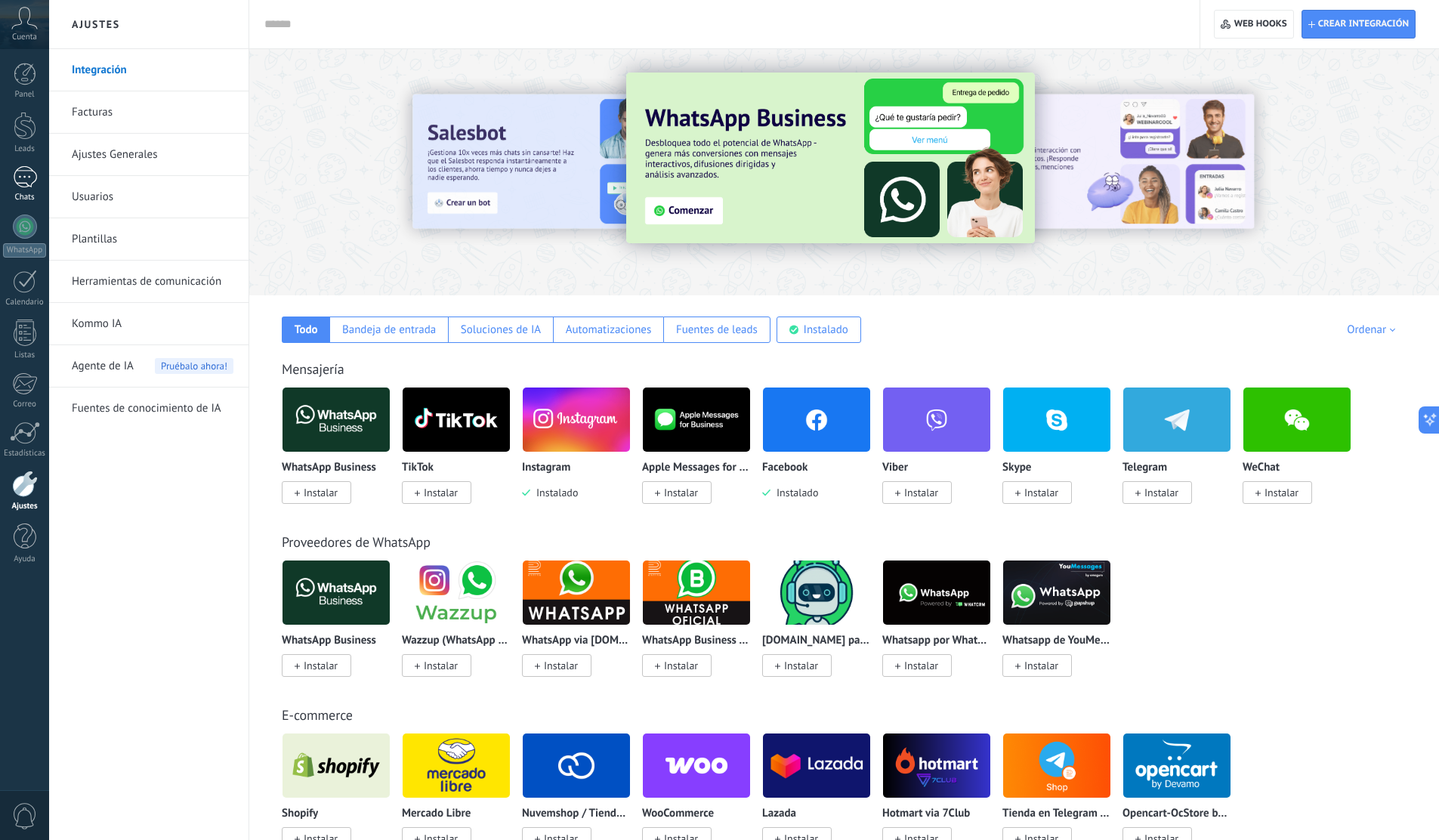
click at [32, 186] on div at bounding box center [24, 177] width 24 height 22
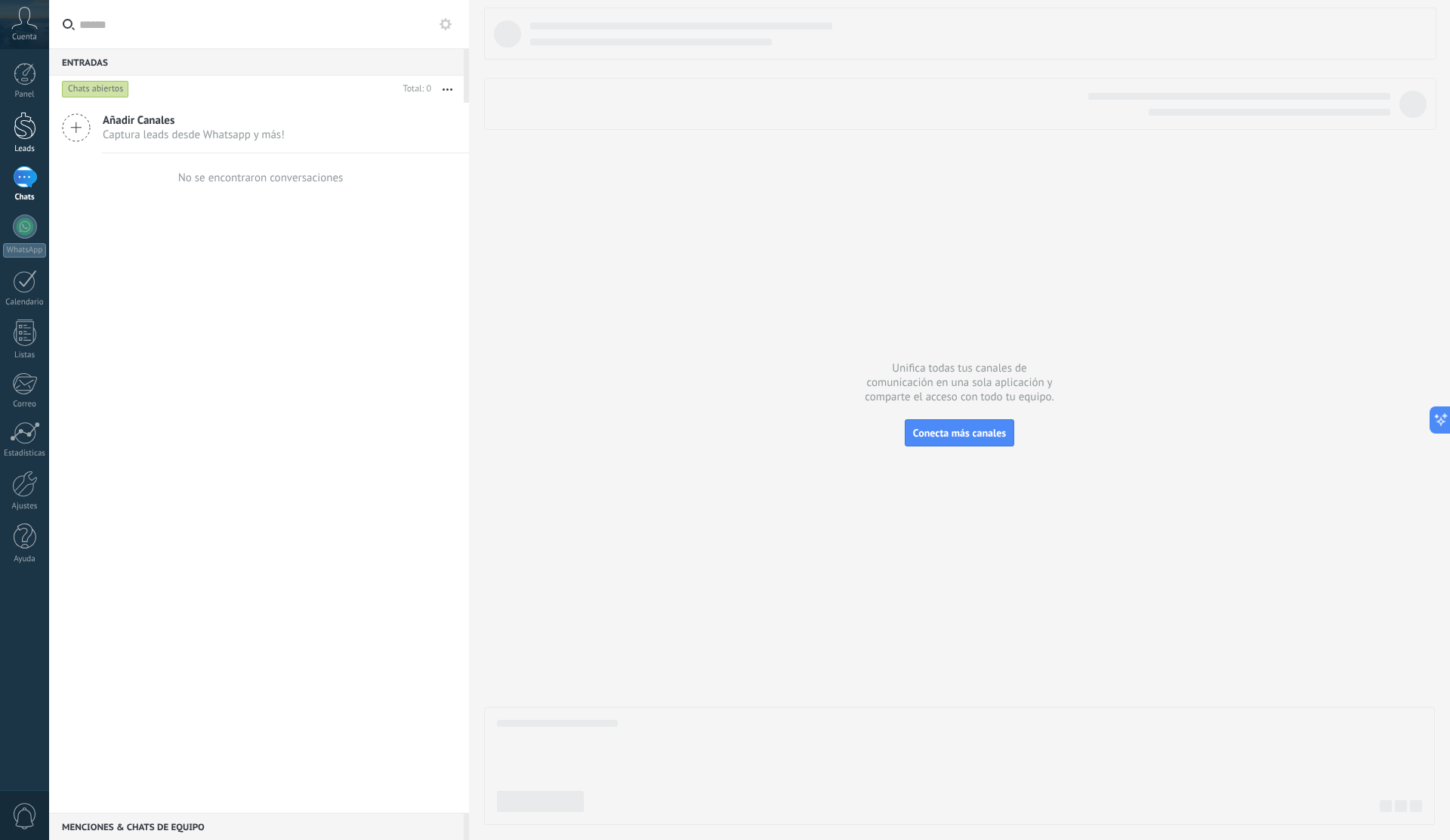
click at [31, 132] on div at bounding box center [24, 126] width 23 height 28
